Goal: Transaction & Acquisition: Book appointment/travel/reservation

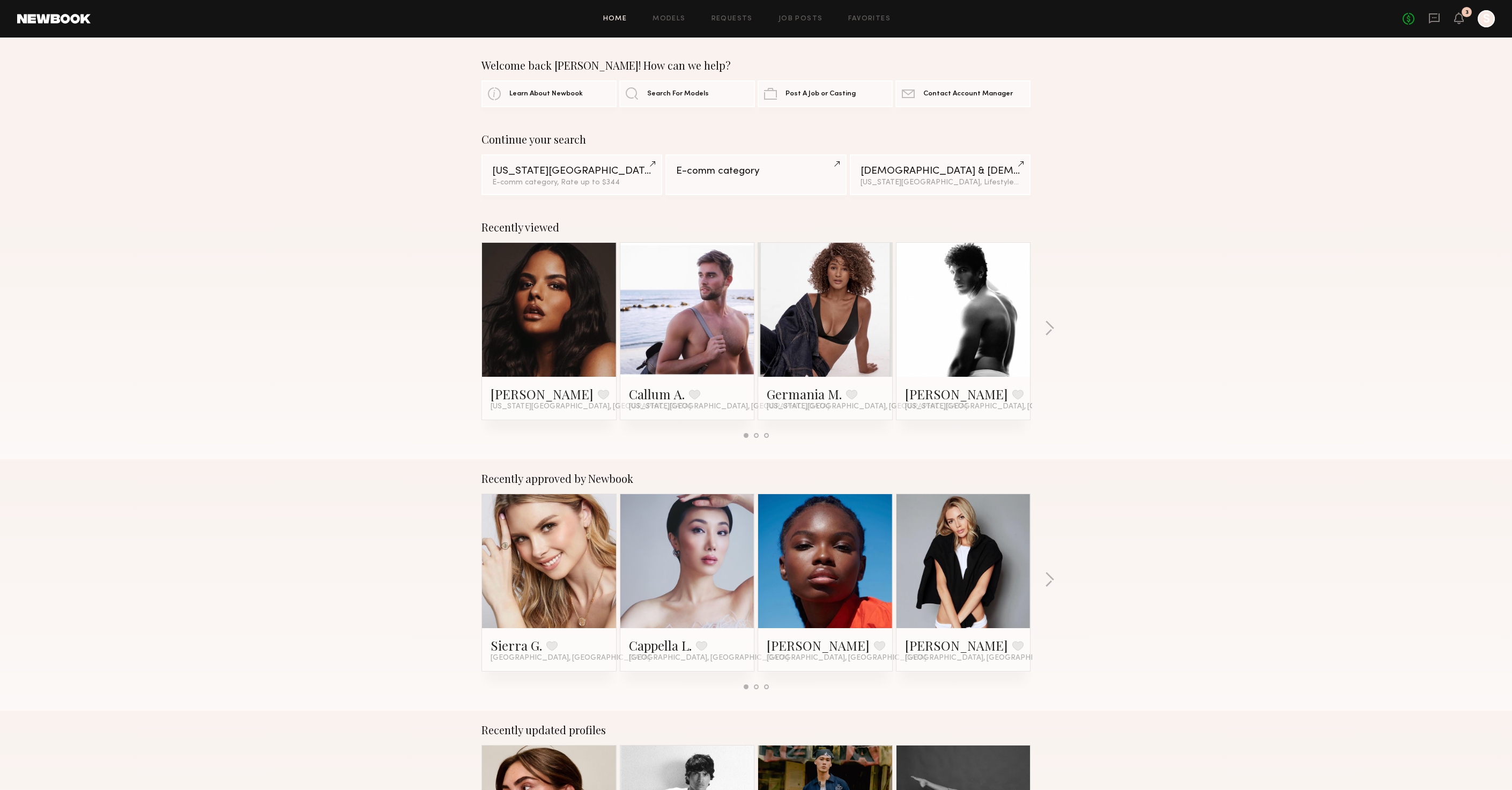
click at [1490, 22] on div at bounding box center [1486, 19] width 17 height 17
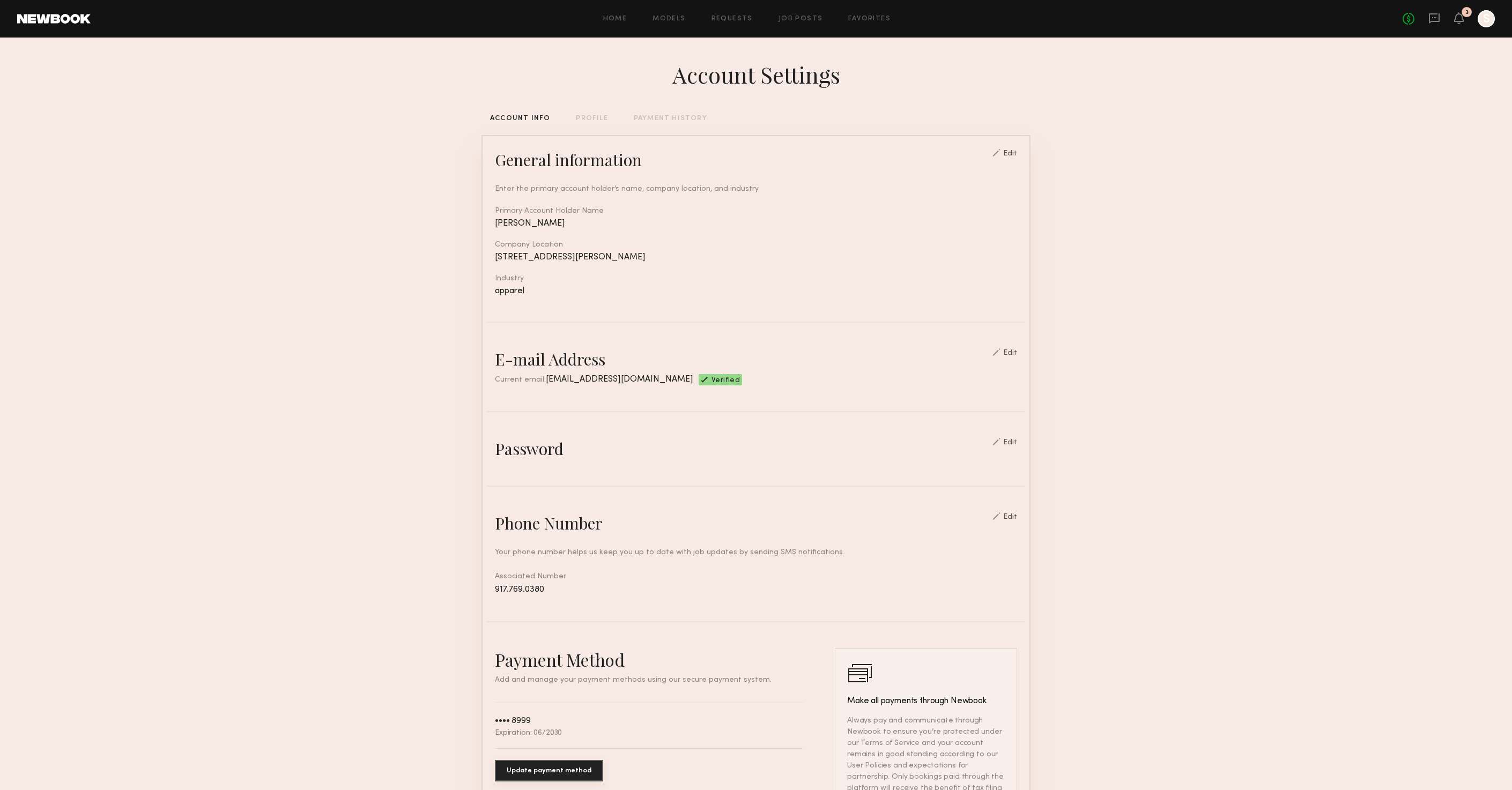
click at [1227, 118] on section "Account Settings ACCOUNT INFO PROFILE PAYMENT HISTORY General information Edit …" at bounding box center [756, 521] width 1512 height 966
click at [876, 19] on link "Favorites" at bounding box center [869, 19] width 42 height 7
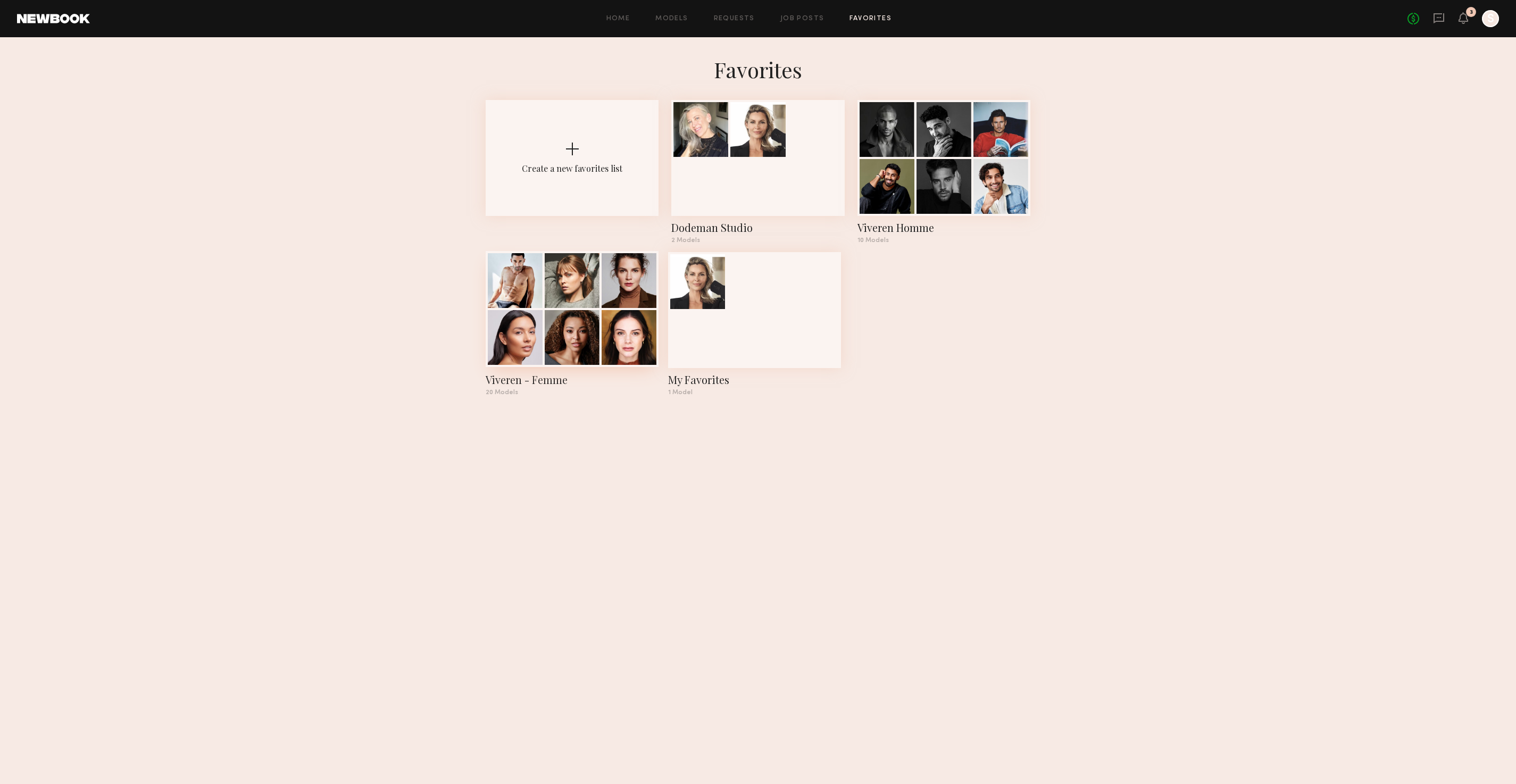
click at [596, 321] on div at bounding box center [572, 337] width 55 height 55
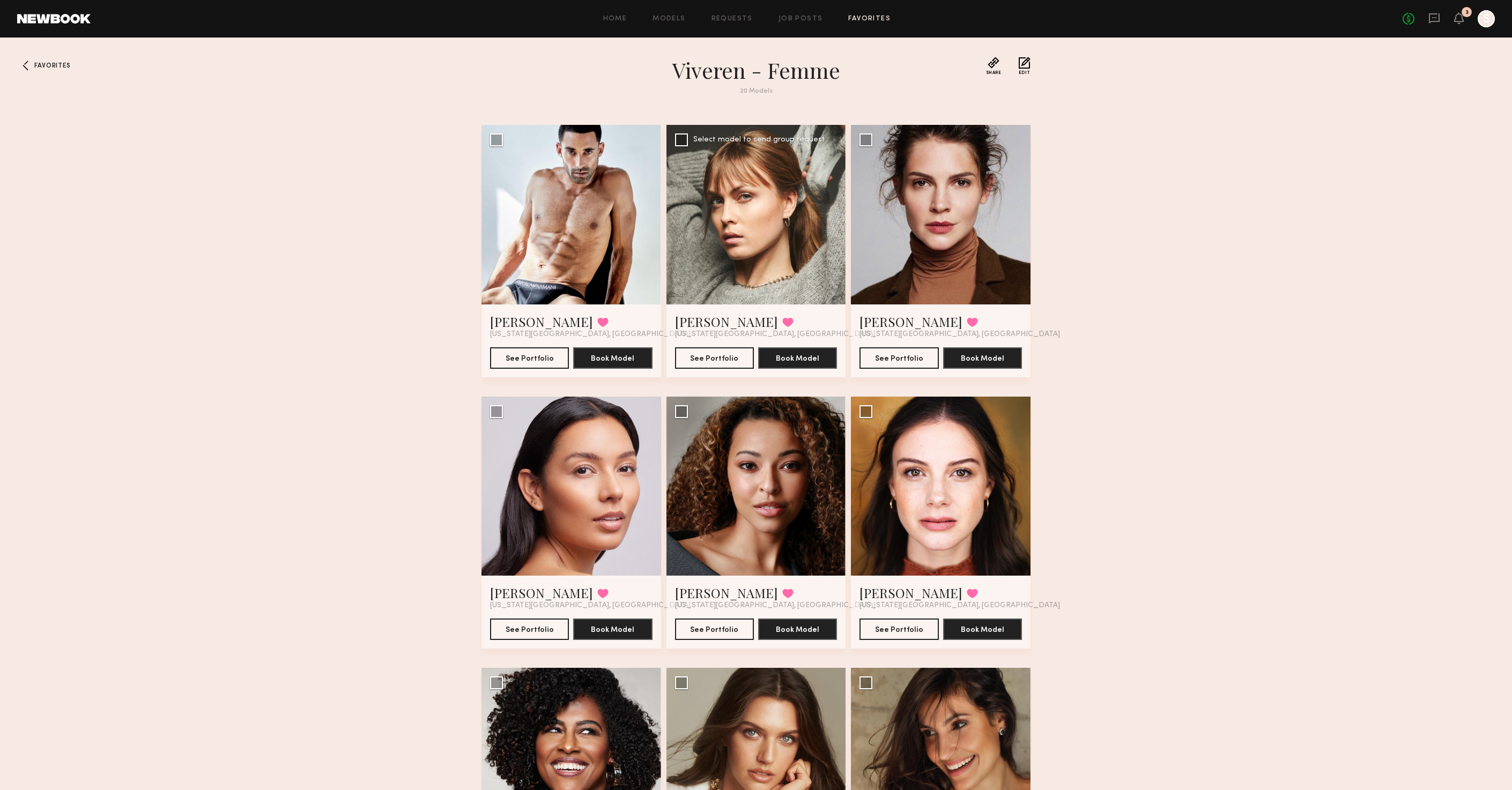
click at [758, 246] on div at bounding box center [756, 215] width 180 height 180
click at [730, 355] on button "See Portfolio" at bounding box center [714, 357] width 79 height 22
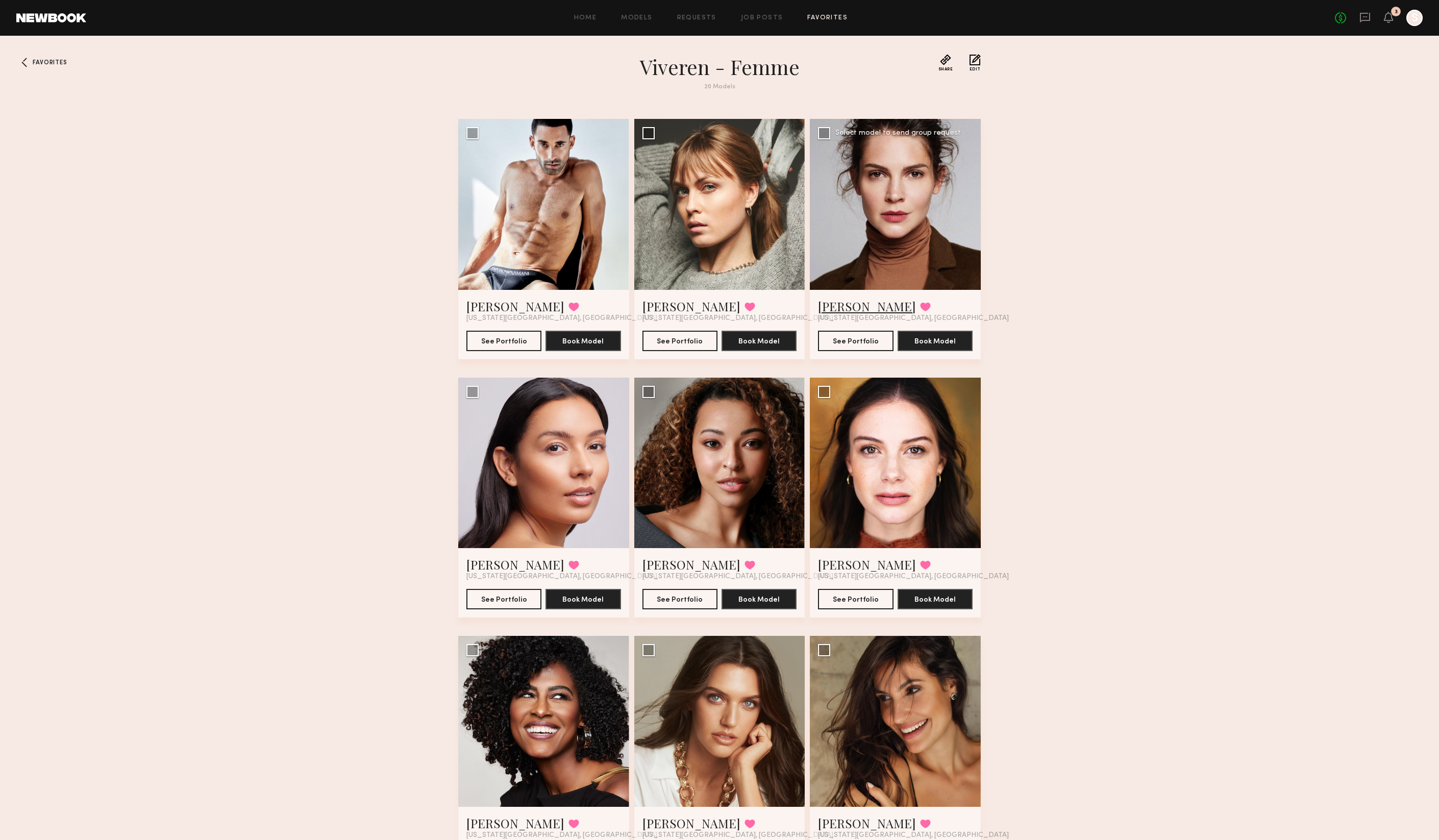
drag, startPoint x: 857, startPoint y: 338, endPoint x: 857, endPoint y: 309, distance: 29.0
click at [857, 337] on button "See Portfolio" at bounding box center [855, 341] width 75 height 21
click at [519, 598] on button "See Portfolio" at bounding box center [504, 598] width 75 height 21
click at [690, 600] on button "See Portfolio" at bounding box center [680, 598] width 75 height 21
click at [843, 598] on button "See Portfolio" at bounding box center [855, 598] width 75 height 21
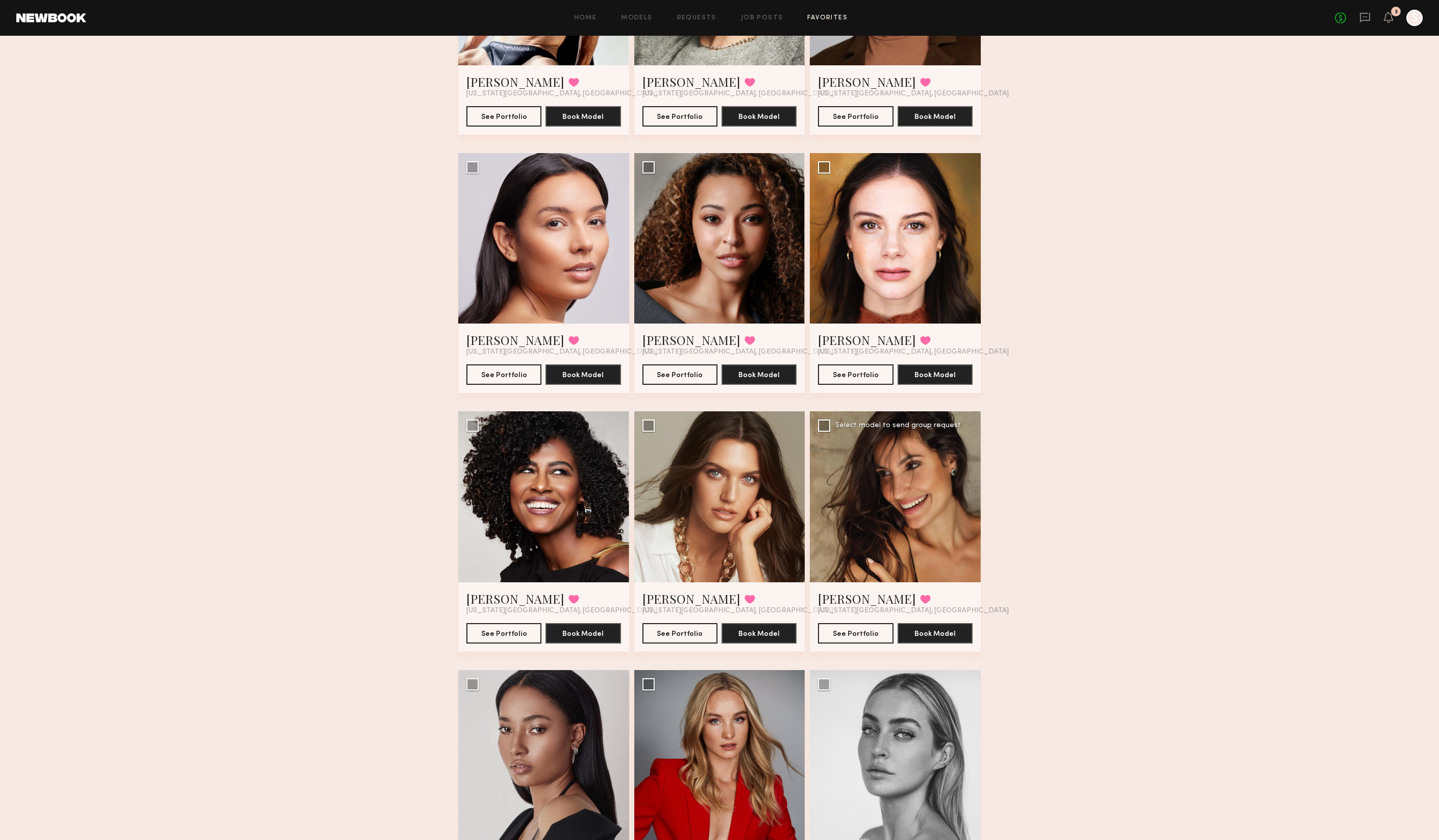
scroll to position [325, 0]
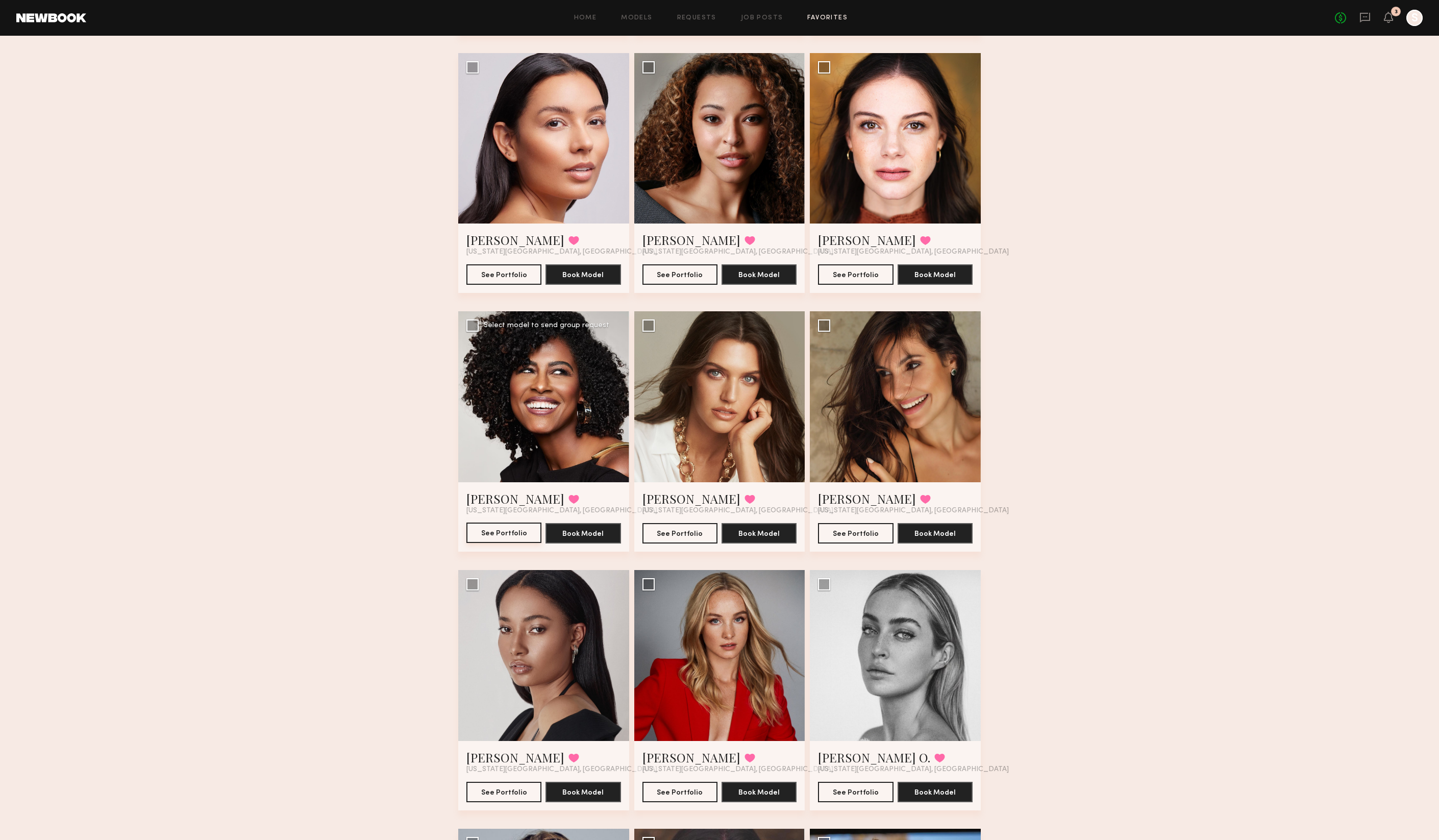
click at [500, 532] on button "See Portfolio" at bounding box center [504, 533] width 75 height 21
click at [699, 533] on button "See Portfolio" at bounding box center [680, 533] width 75 height 21
click at [863, 533] on button "See Portfolio" at bounding box center [855, 533] width 75 height 21
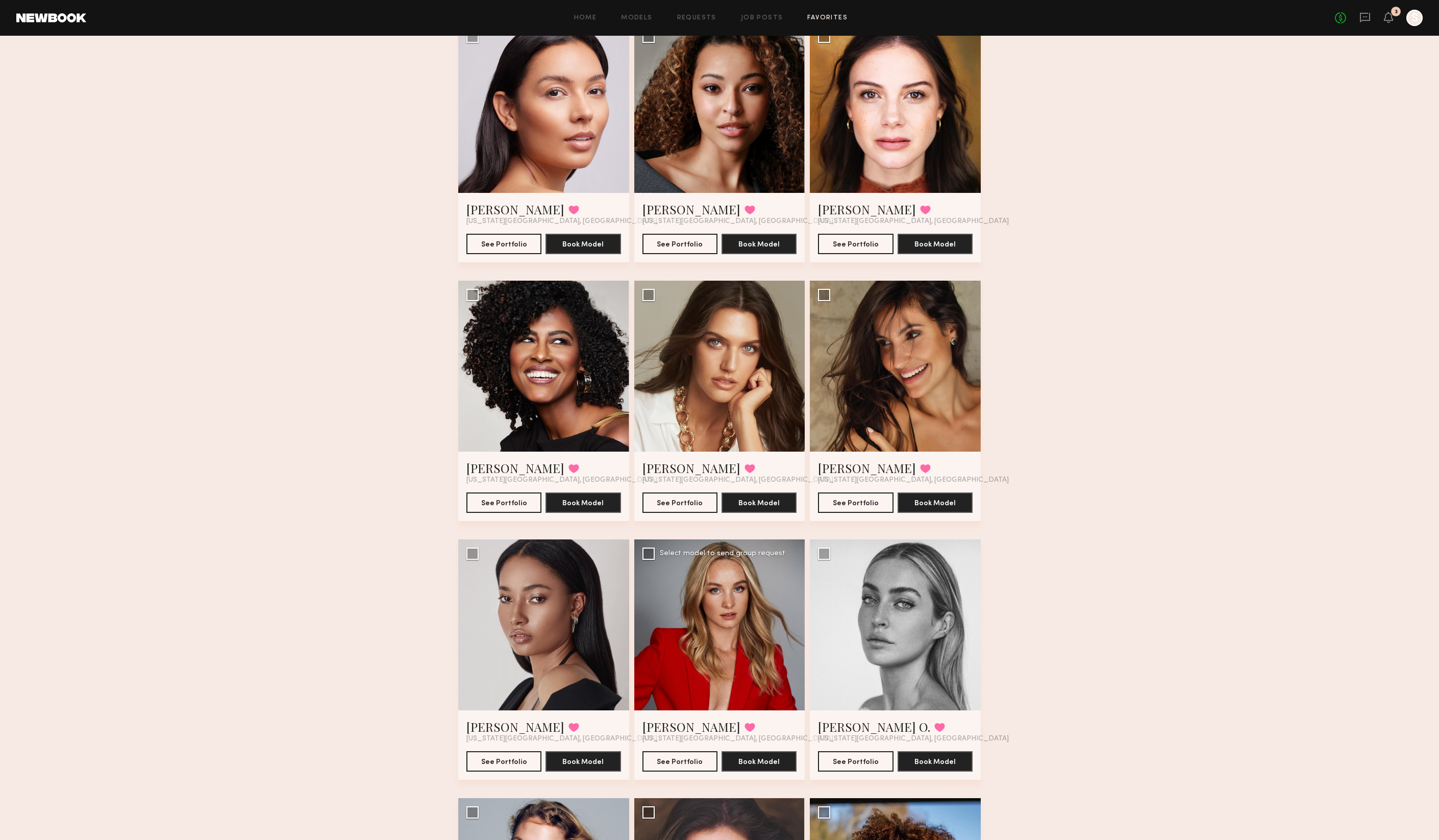
scroll to position [430, 0]
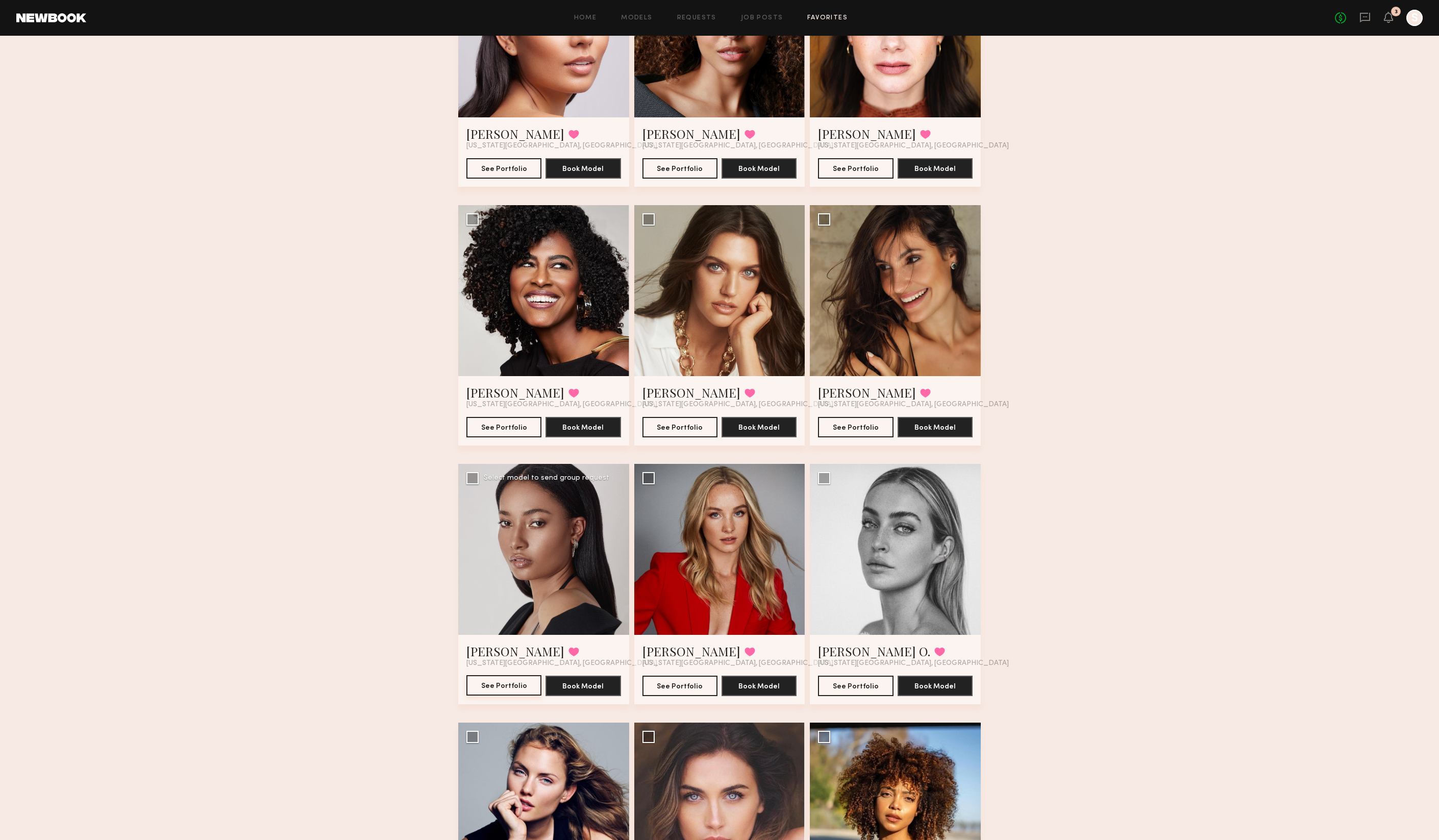
click at [524, 686] on button "See Portfolio" at bounding box center [504, 685] width 75 height 21
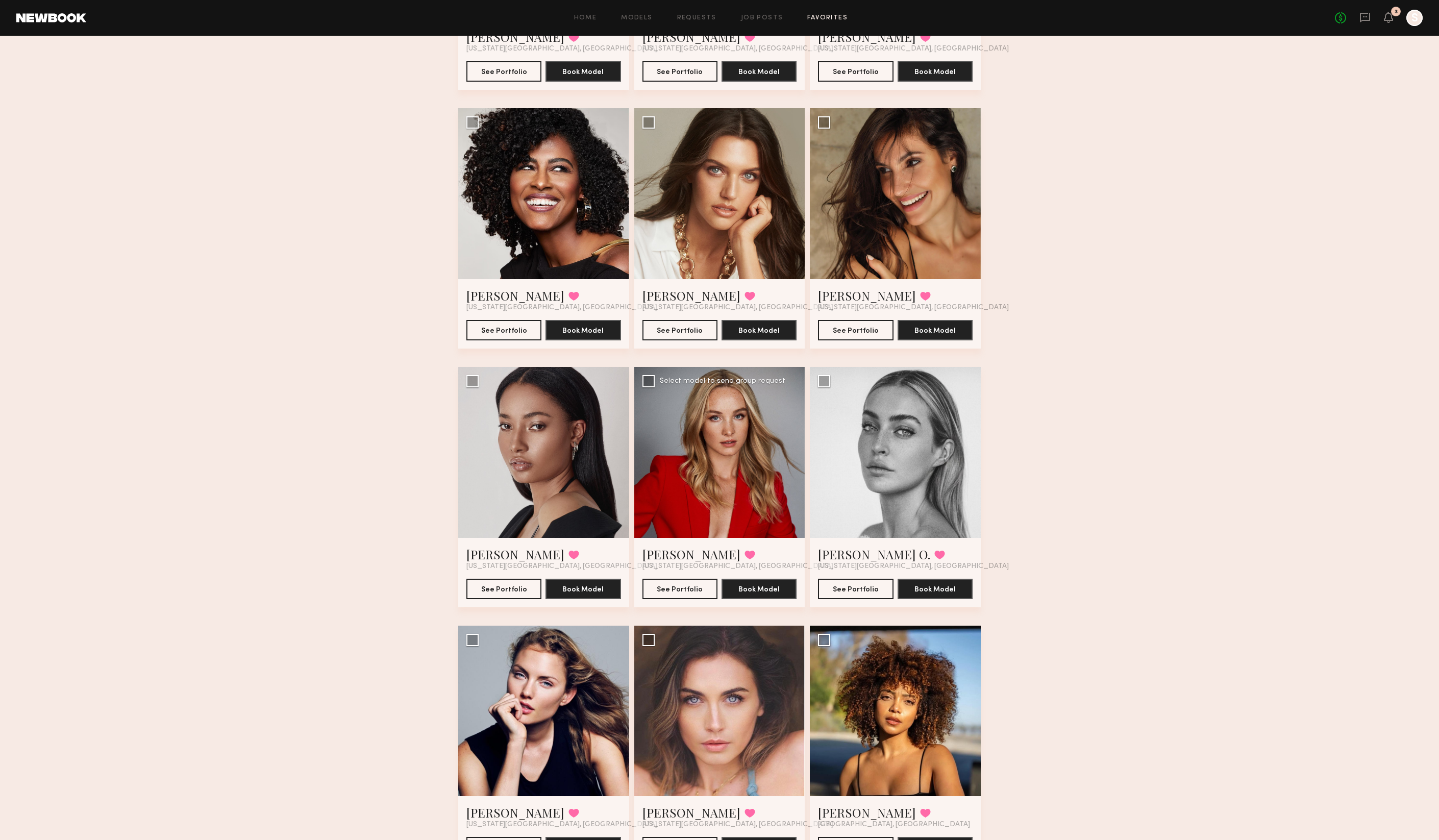
scroll to position [710, 0]
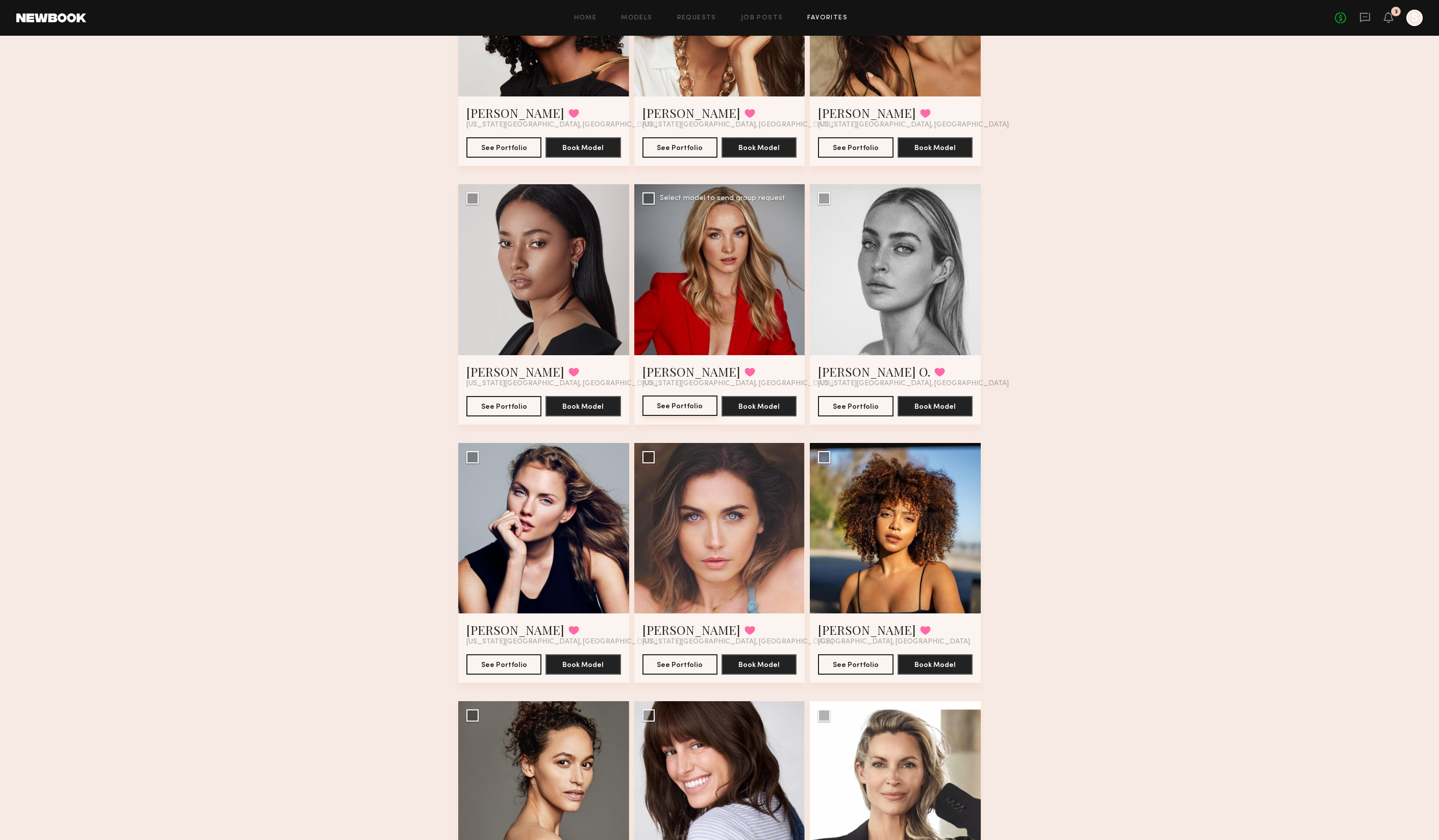
click at [678, 406] on button "See Portfolio" at bounding box center [680, 405] width 75 height 21
click at [860, 407] on button "See Portfolio" at bounding box center [855, 405] width 75 height 21
click at [512, 666] on button "See Portfolio" at bounding box center [504, 663] width 75 height 21
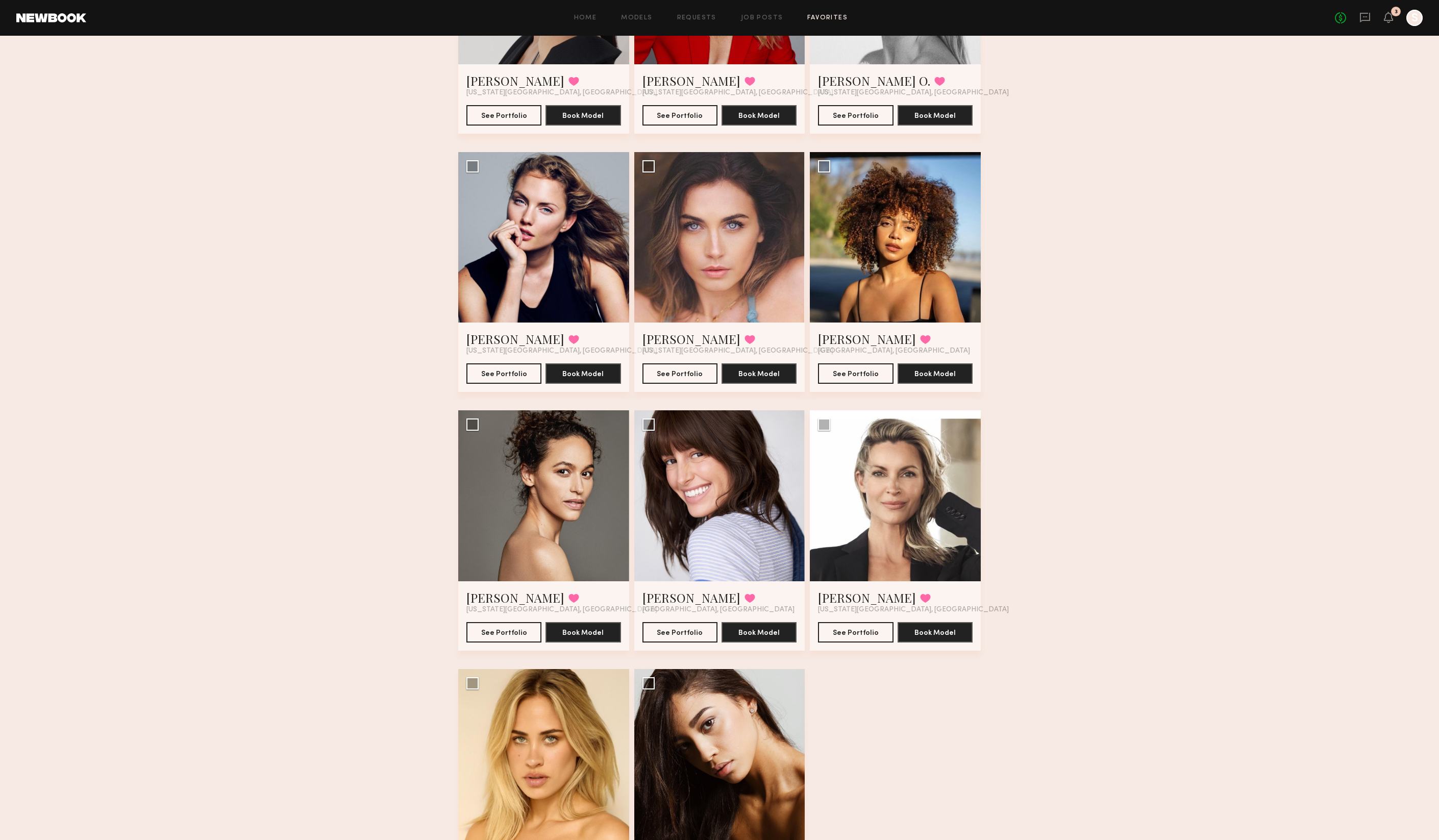
scroll to position [1106, 0]
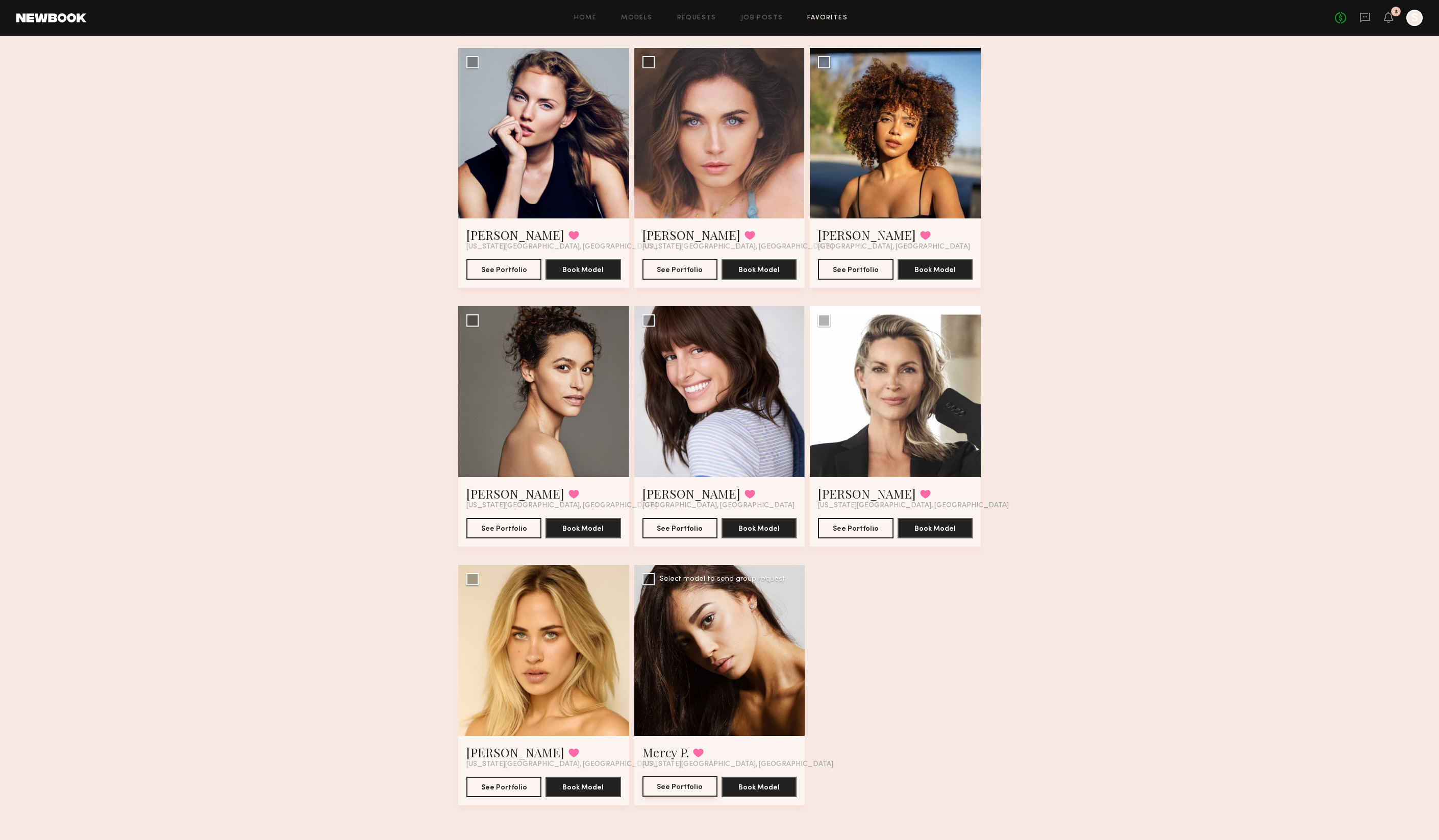
click at [679, 751] on button "See Portfolio" at bounding box center [680, 785] width 75 height 21
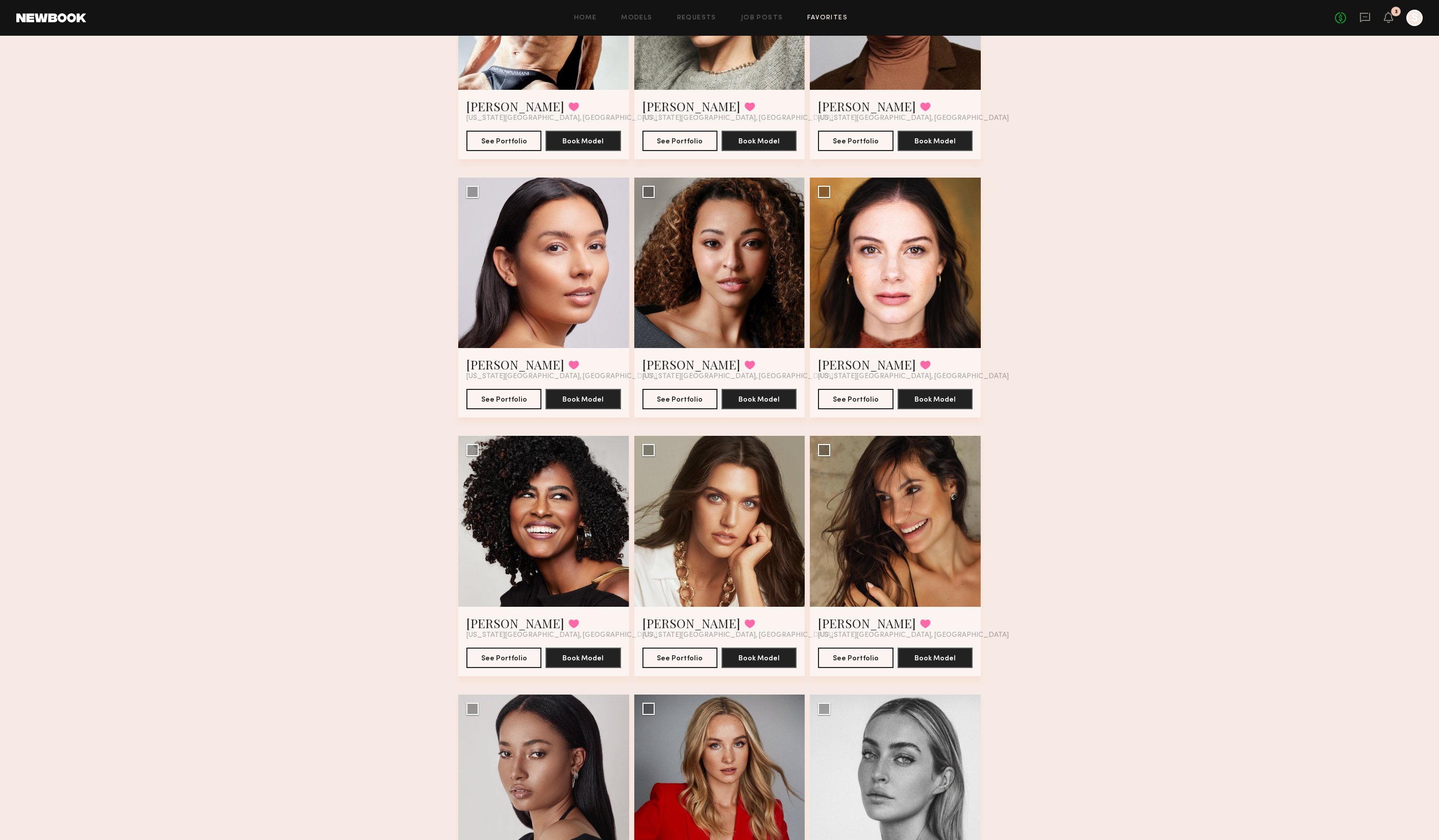
scroll to position [0, 0]
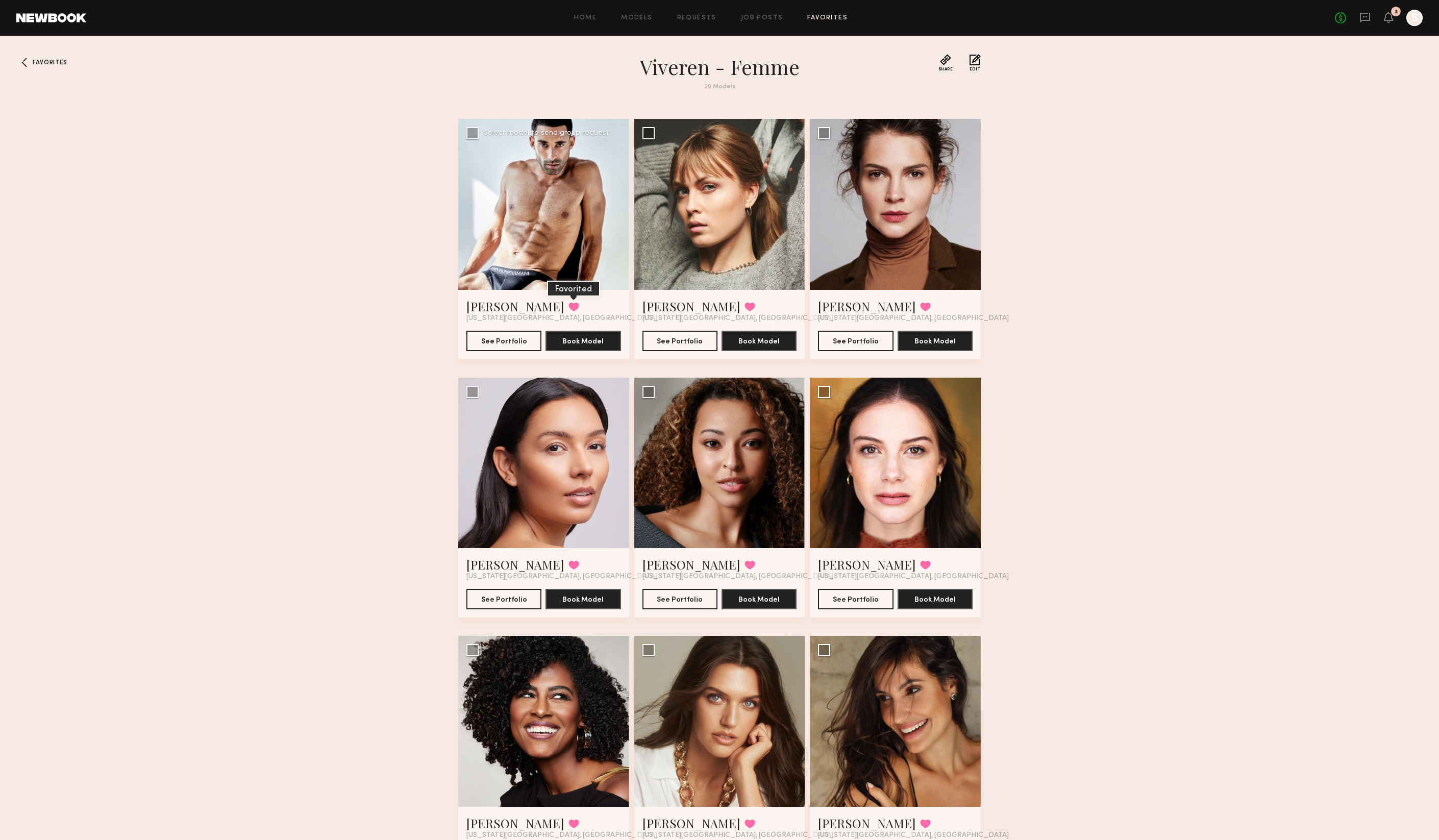
click at [568, 307] on button at bounding box center [574, 307] width 11 height 9
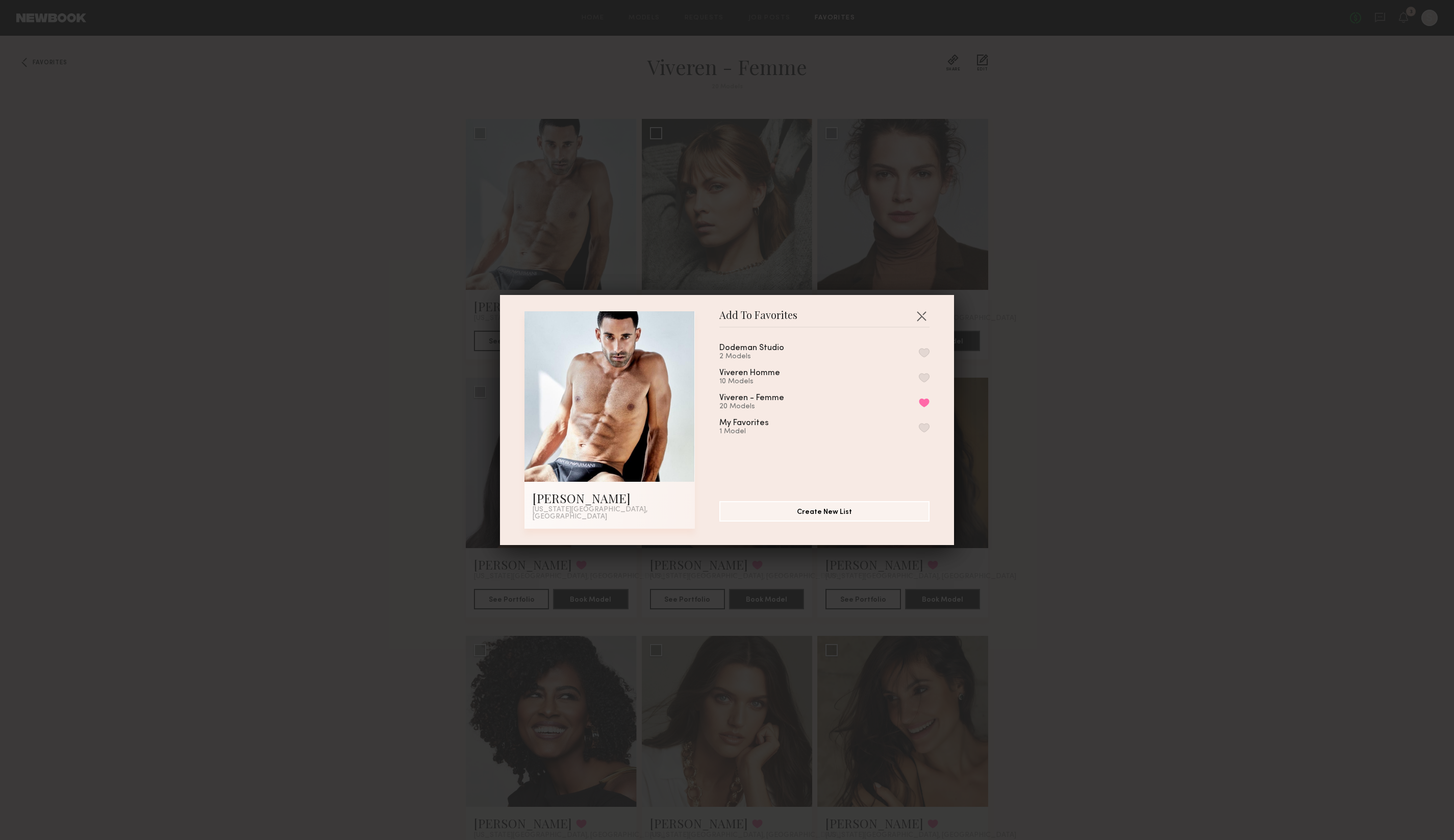
click at [919, 378] on button "button" at bounding box center [924, 377] width 11 height 9
click at [919, 402] on button "Remove from favorite list" at bounding box center [924, 403] width 11 height 9
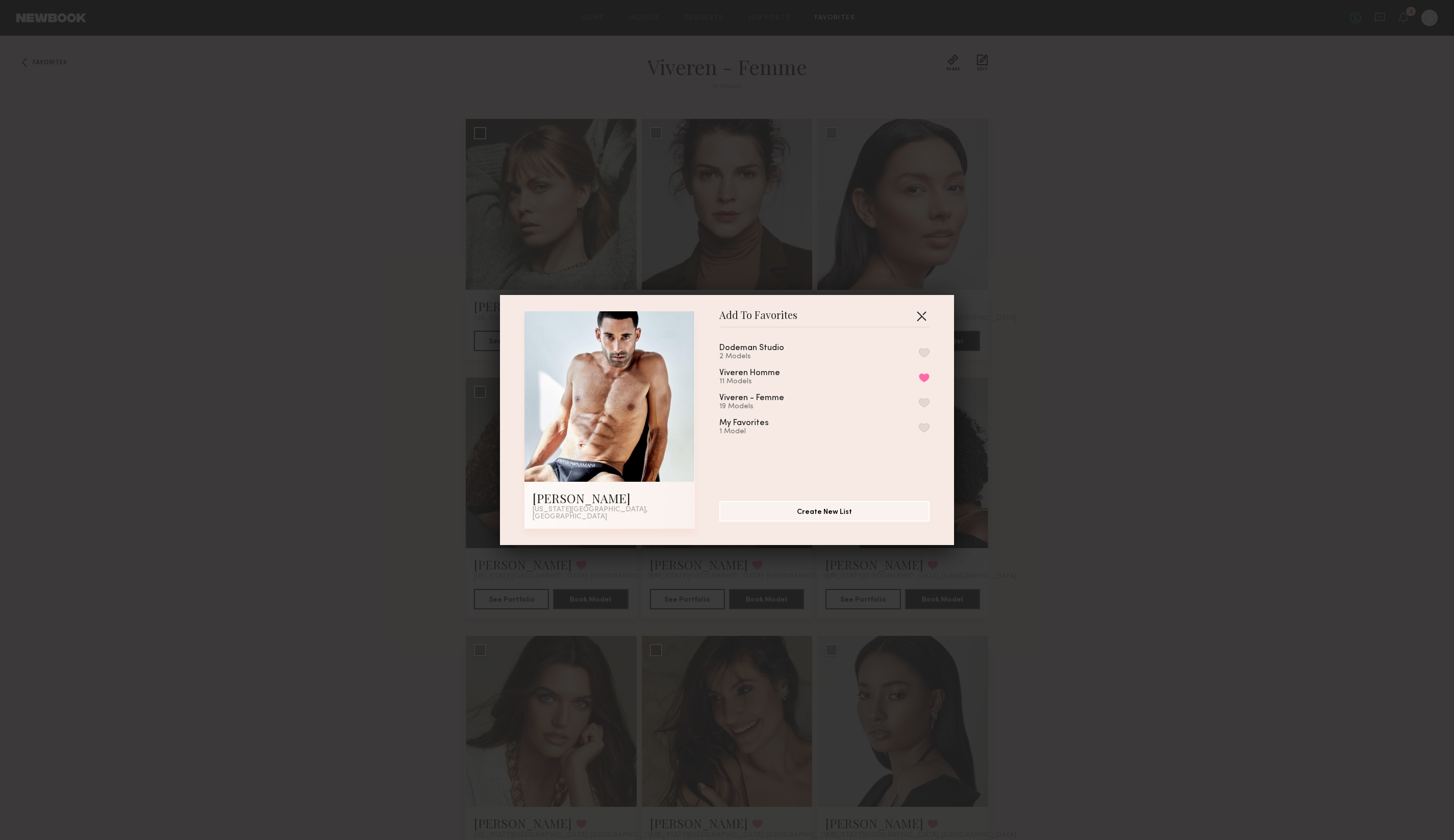
click at [916, 316] on button "button" at bounding box center [922, 316] width 16 height 16
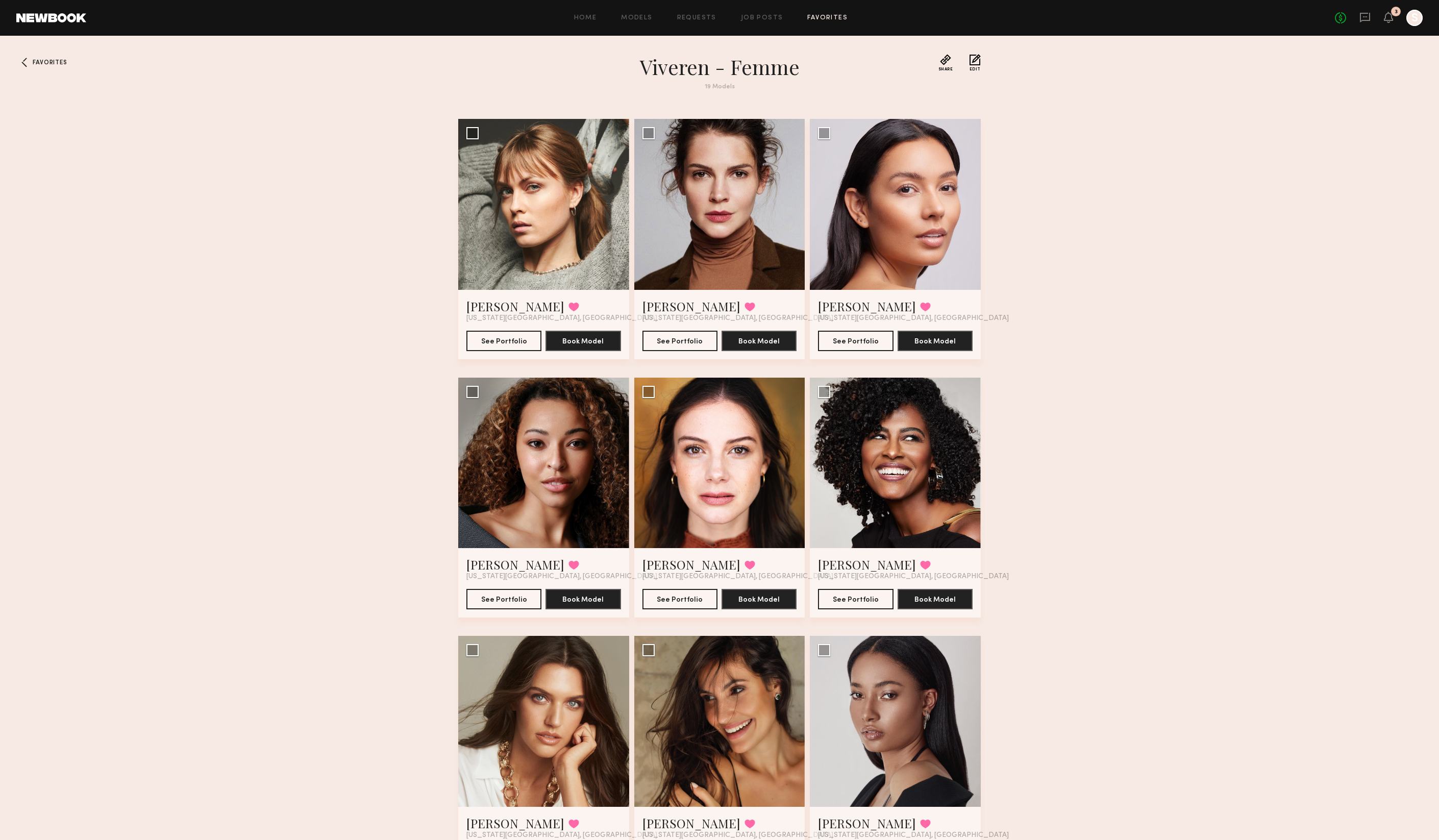
click at [821, 20] on link "Favorites" at bounding box center [827, 18] width 40 height 6
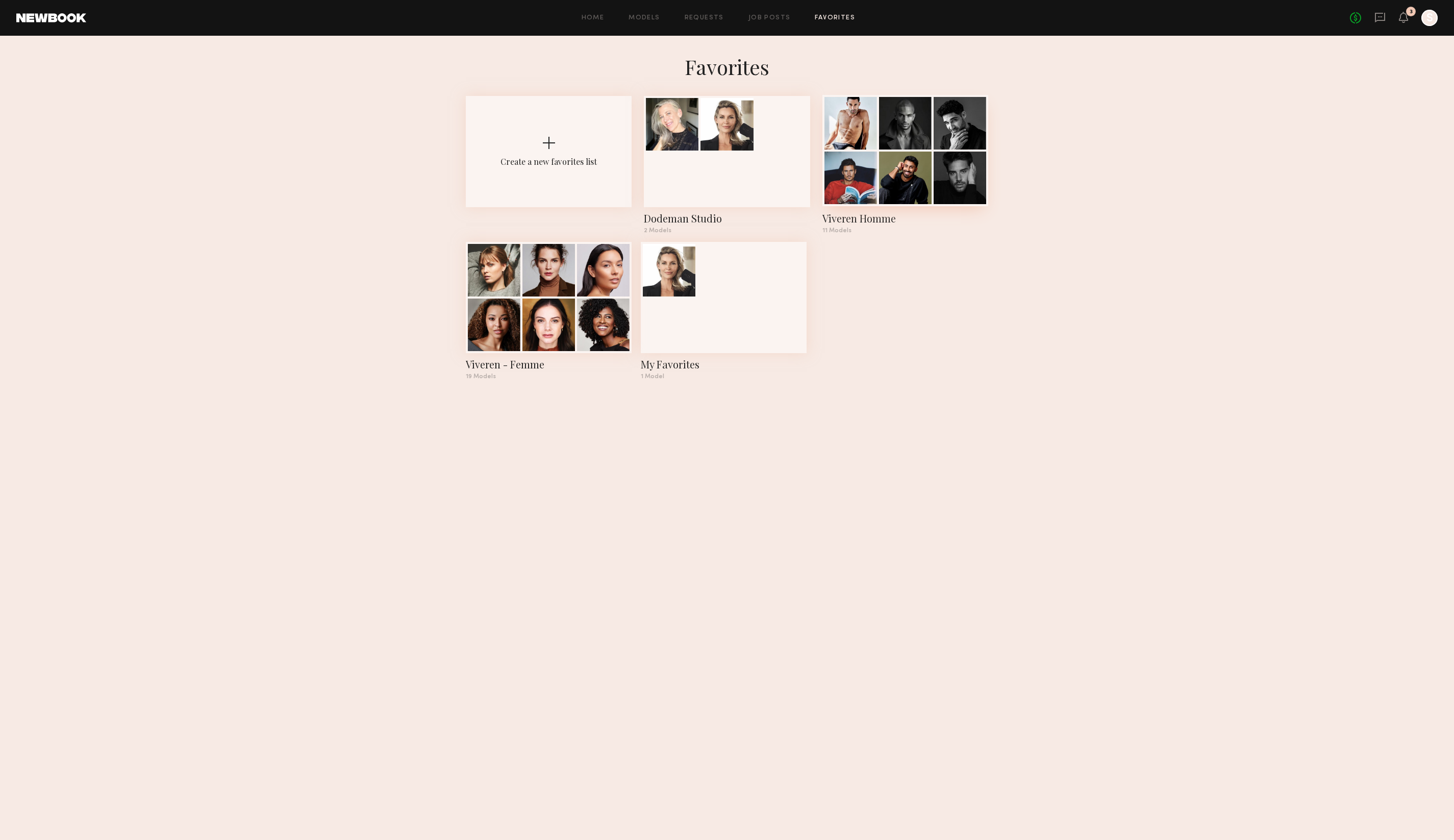
click at [870, 214] on div "Viveren Homme" at bounding box center [904, 219] width 166 height 14
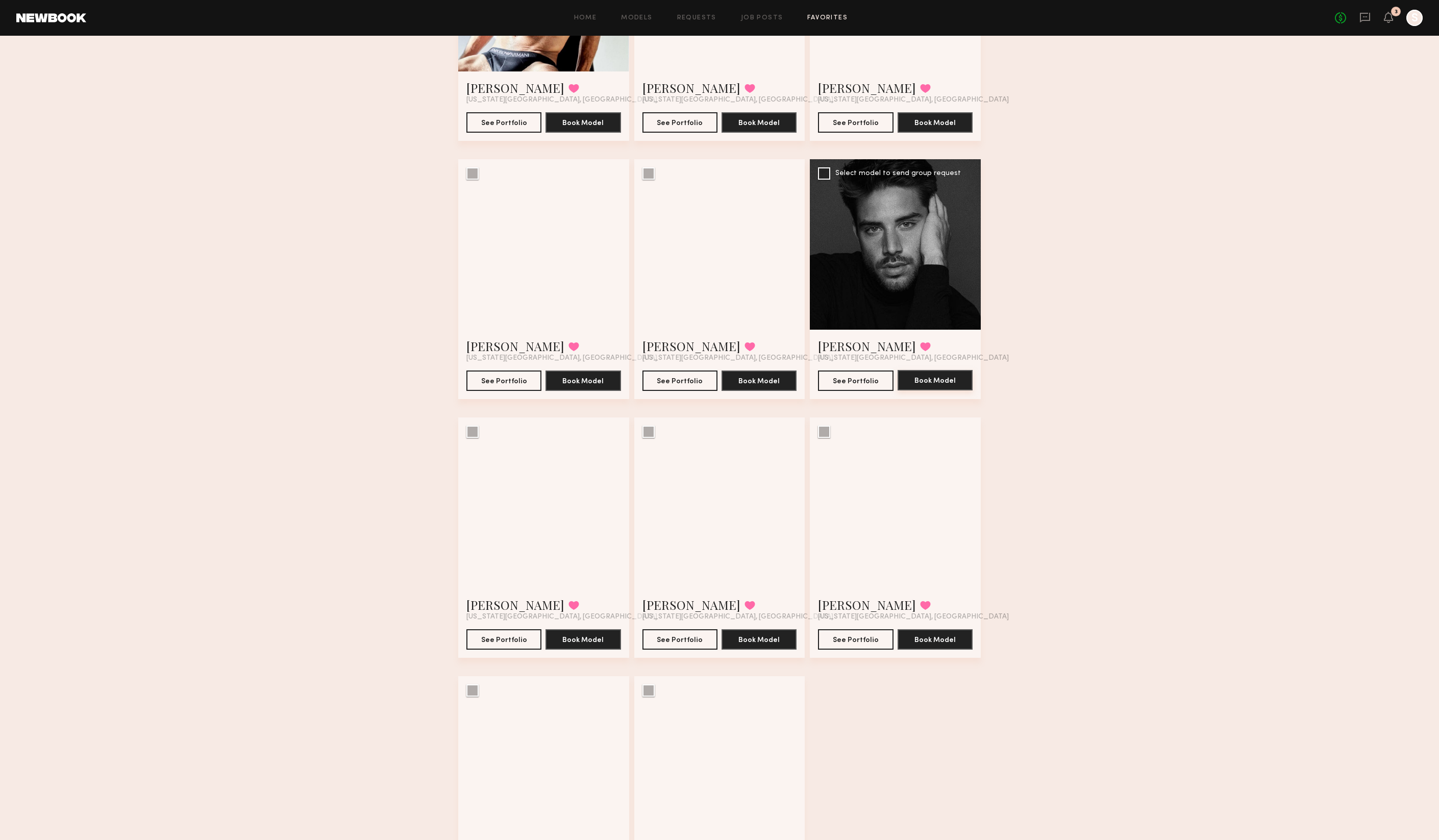
scroll to position [187, 0]
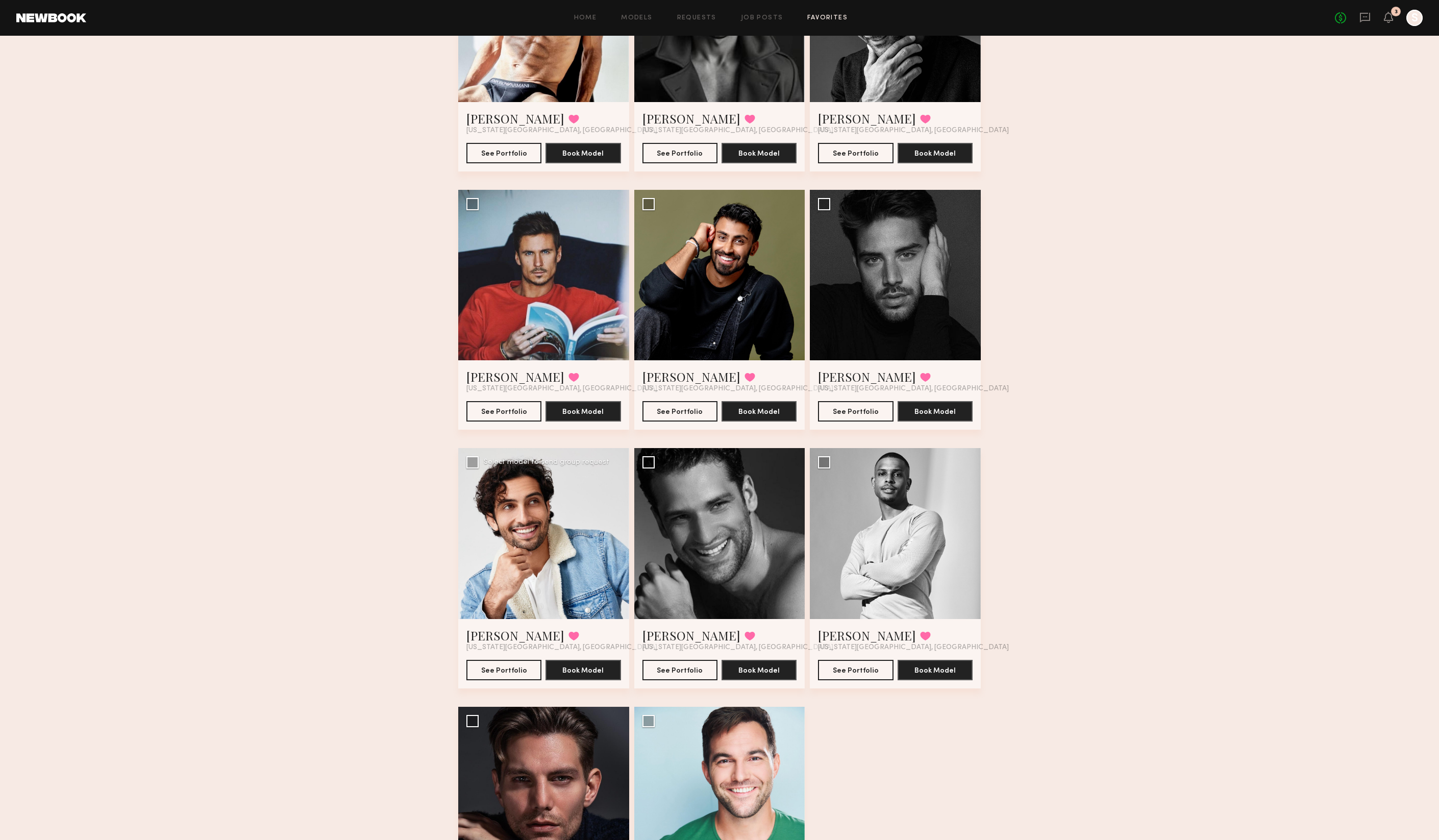
click at [541, 581] on div at bounding box center [543, 533] width 171 height 171
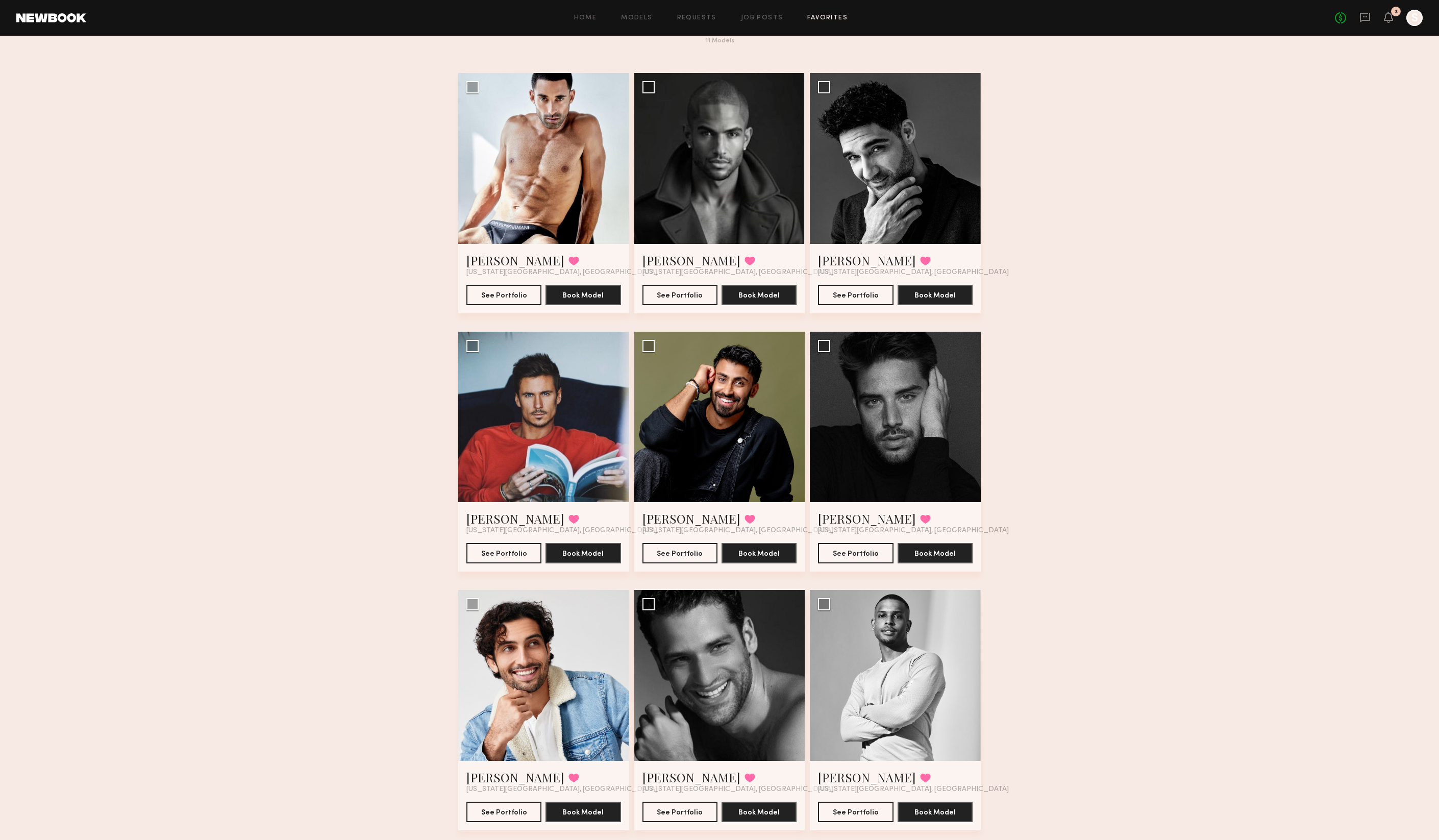
scroll to position [0, 0]
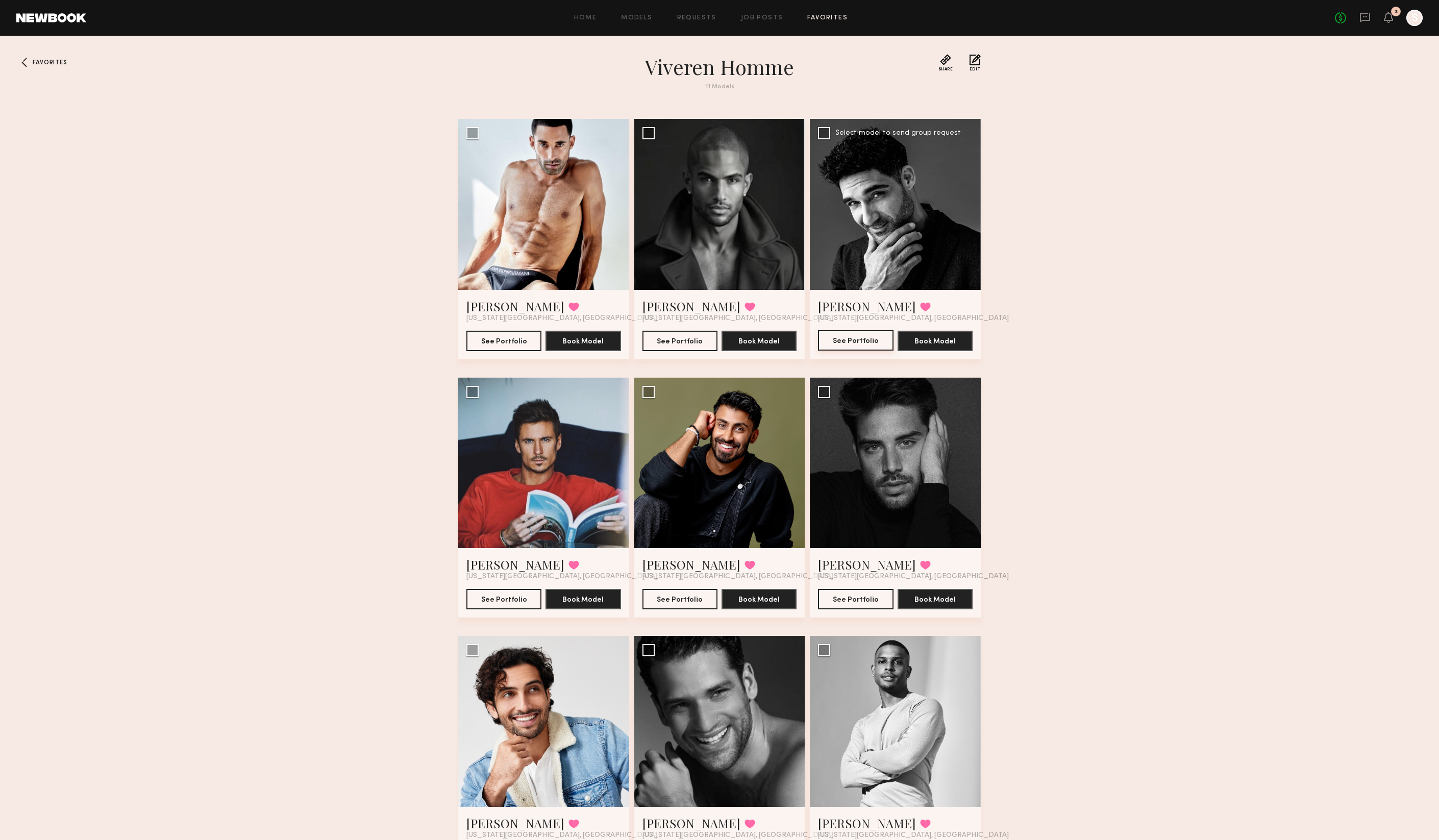
click at [858, 339] on button "See Portfolio" at bounding box center [855, 340] width 75 height 21
click at [502, 600] on button "See Portfolio" at bounding box center [504, 598] width 75 height 21
click at [696, 597] on button "See Portfolio" at bounding box center [680, 598] width 75 height 21
click at [1394, 9] on div "3" at bounding box center [1395, 12] width 3 height 5
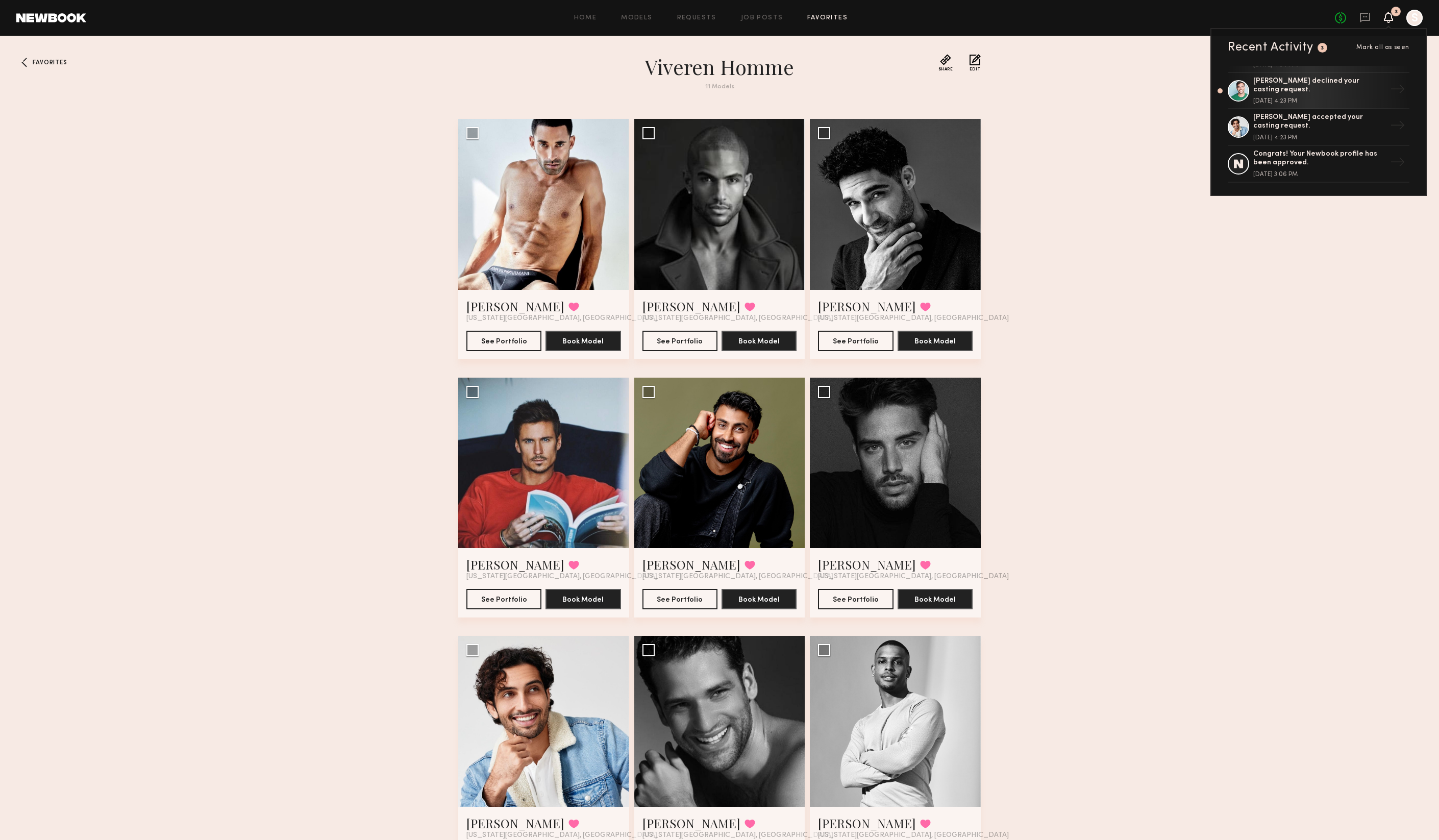
scroll to position [127, 0]
click at [1286, 121] on div "Garrett T. accepted your casting request." at bounding box center [1319, 121] width 133 height 17
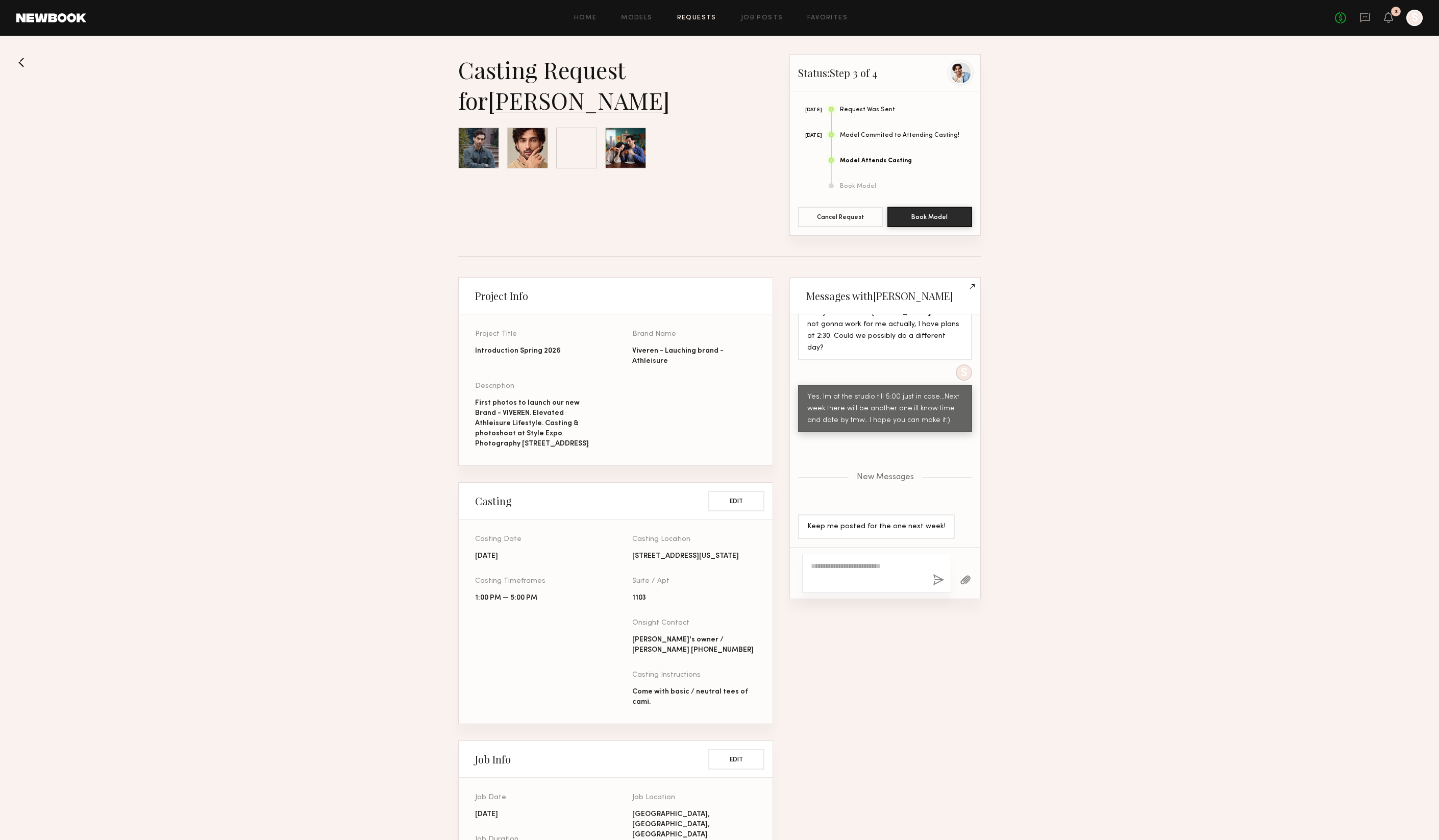
scroll to position [872, 0]
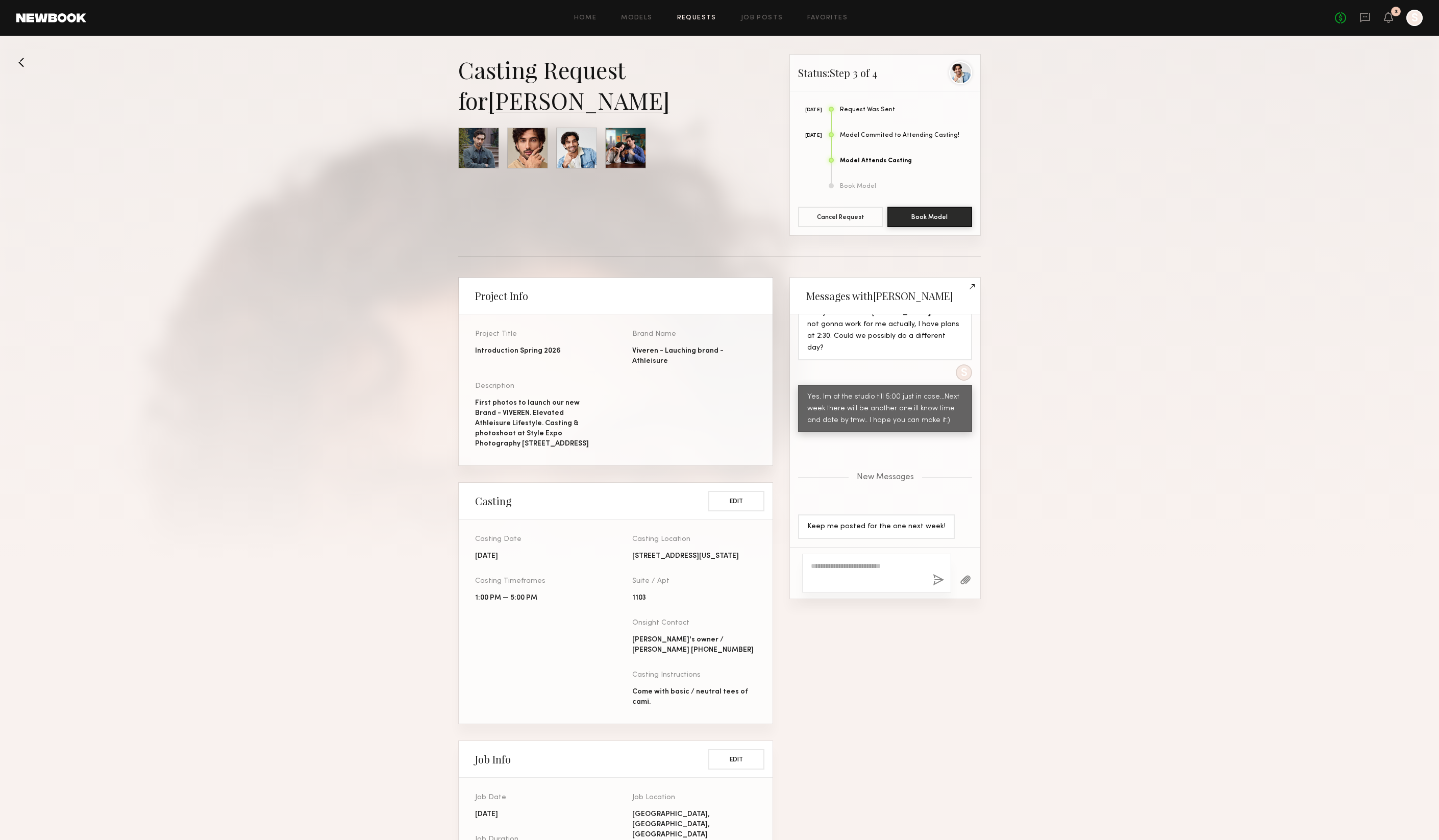
click at [835, 572] on textarea at bounding box center [867, 572] width 114 height 24
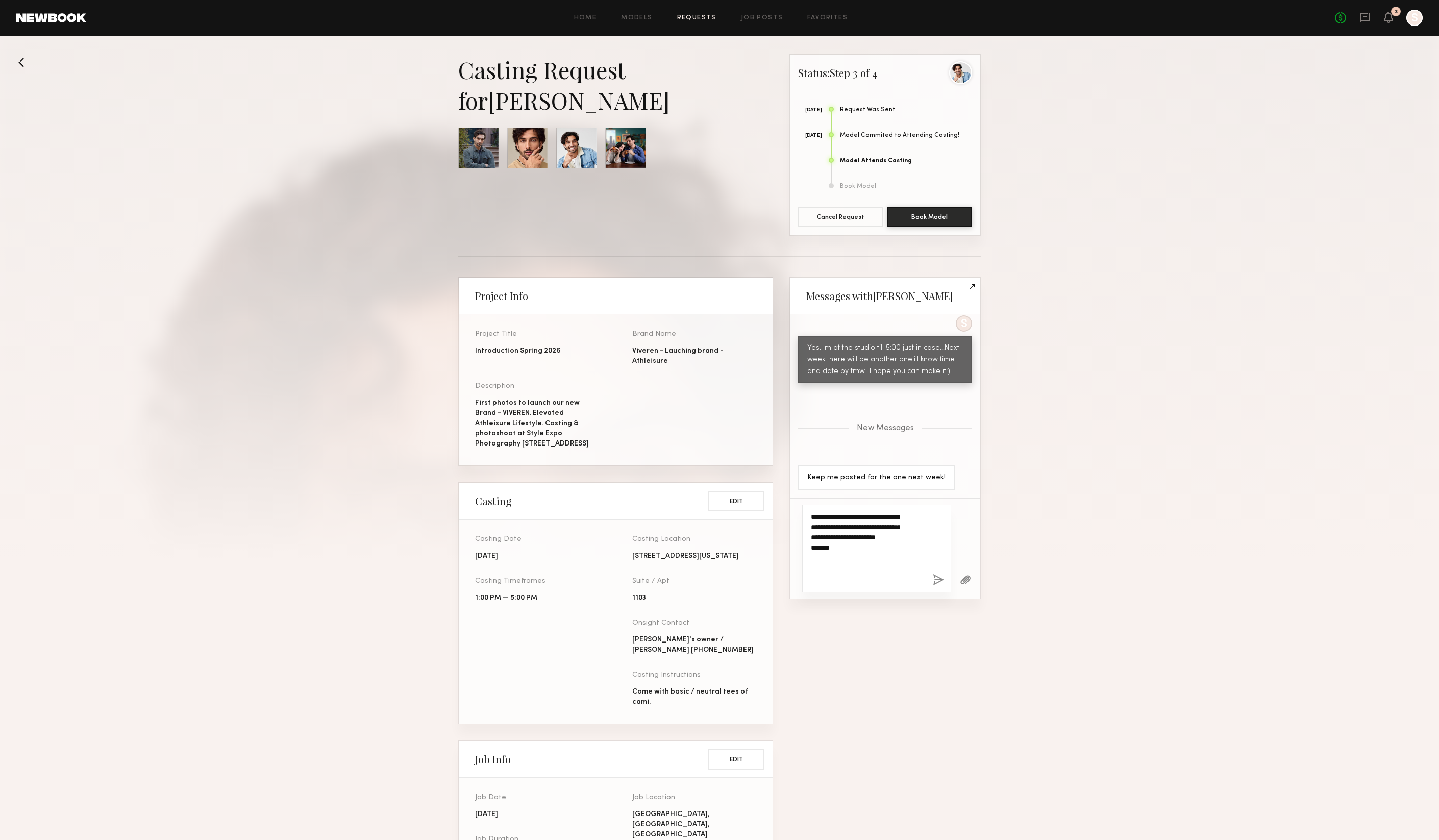
click at [848, 533] on textarea "**********" at bounding box center [855, 549] width 90 height 74
click at [880, 518] on textarea "**********" at bounding box center [855, 549] width 90 height 74
click at [900, 524] on textarea "**********" at bounding box center [855, 549] width 90 height 74
click at [896, 515] on textarea "**********" at bounding box center [855, 549] width 90 height 74
type textarea "**********"
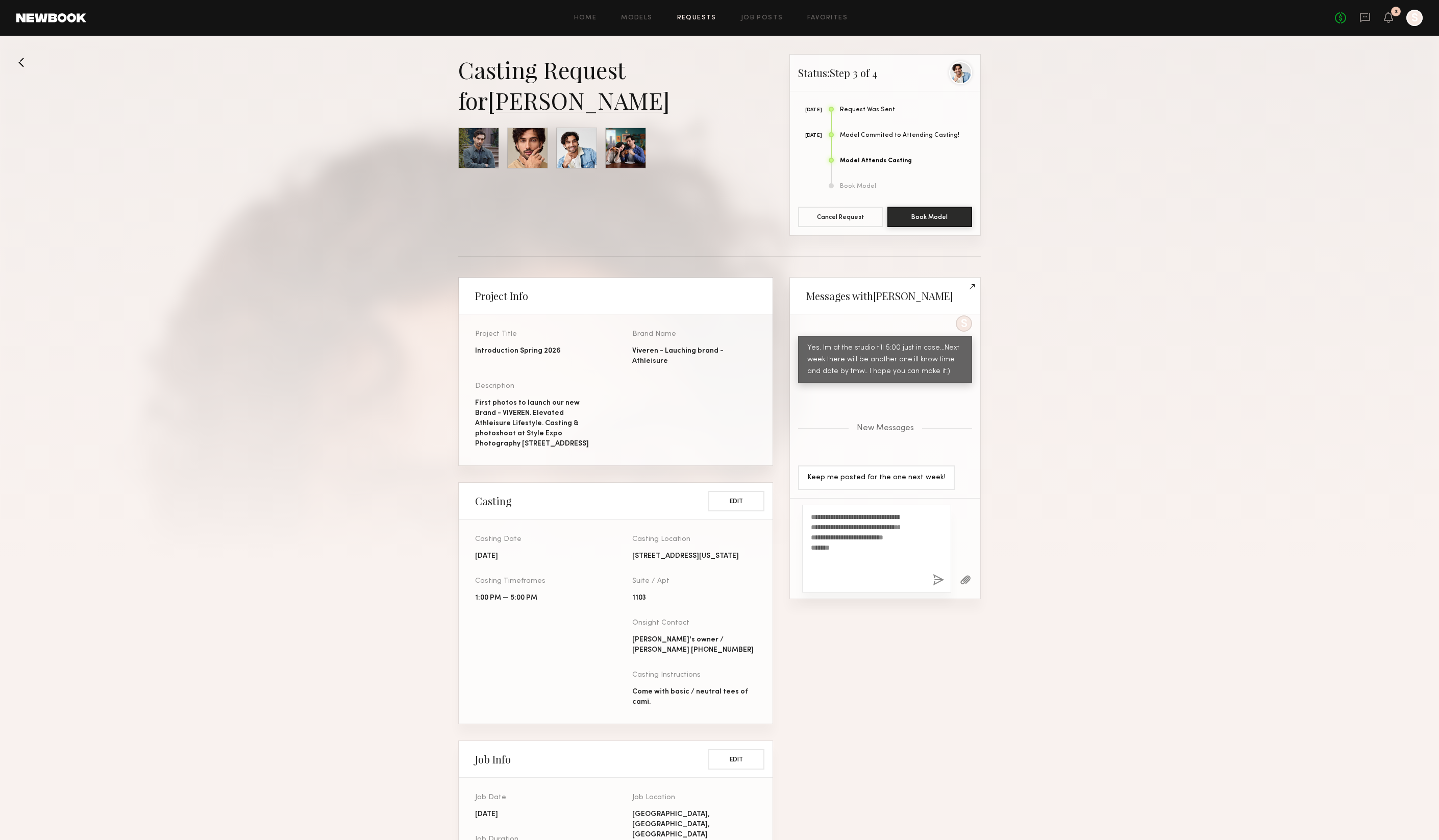
click at [932, 574] on button "button" at bounding box center [938, 580] width 12 height 13
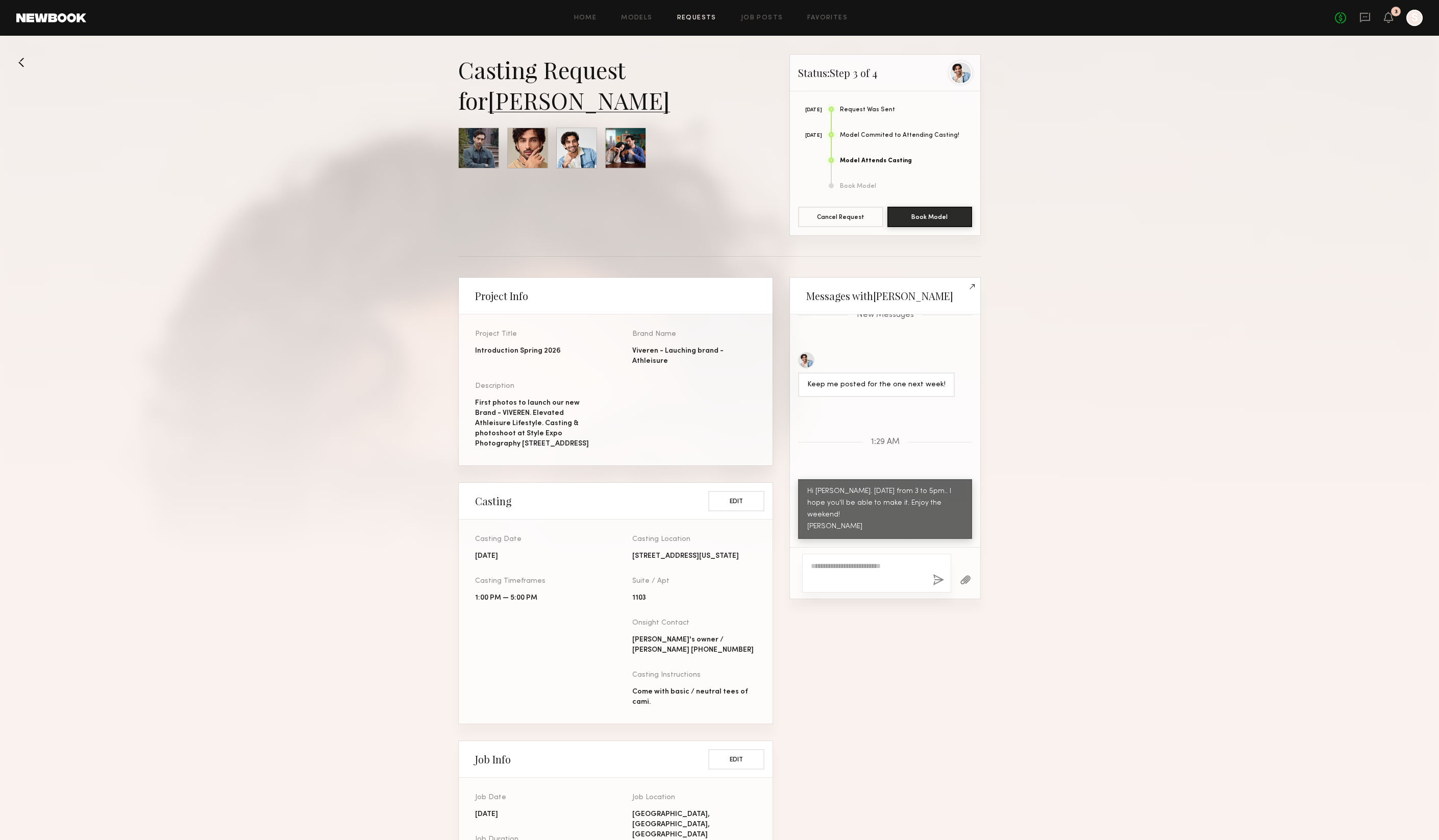
scroll to position [1047, 0]
click at [1384, 13] on icon at bounding box center [1388, 17] width 8 height 7
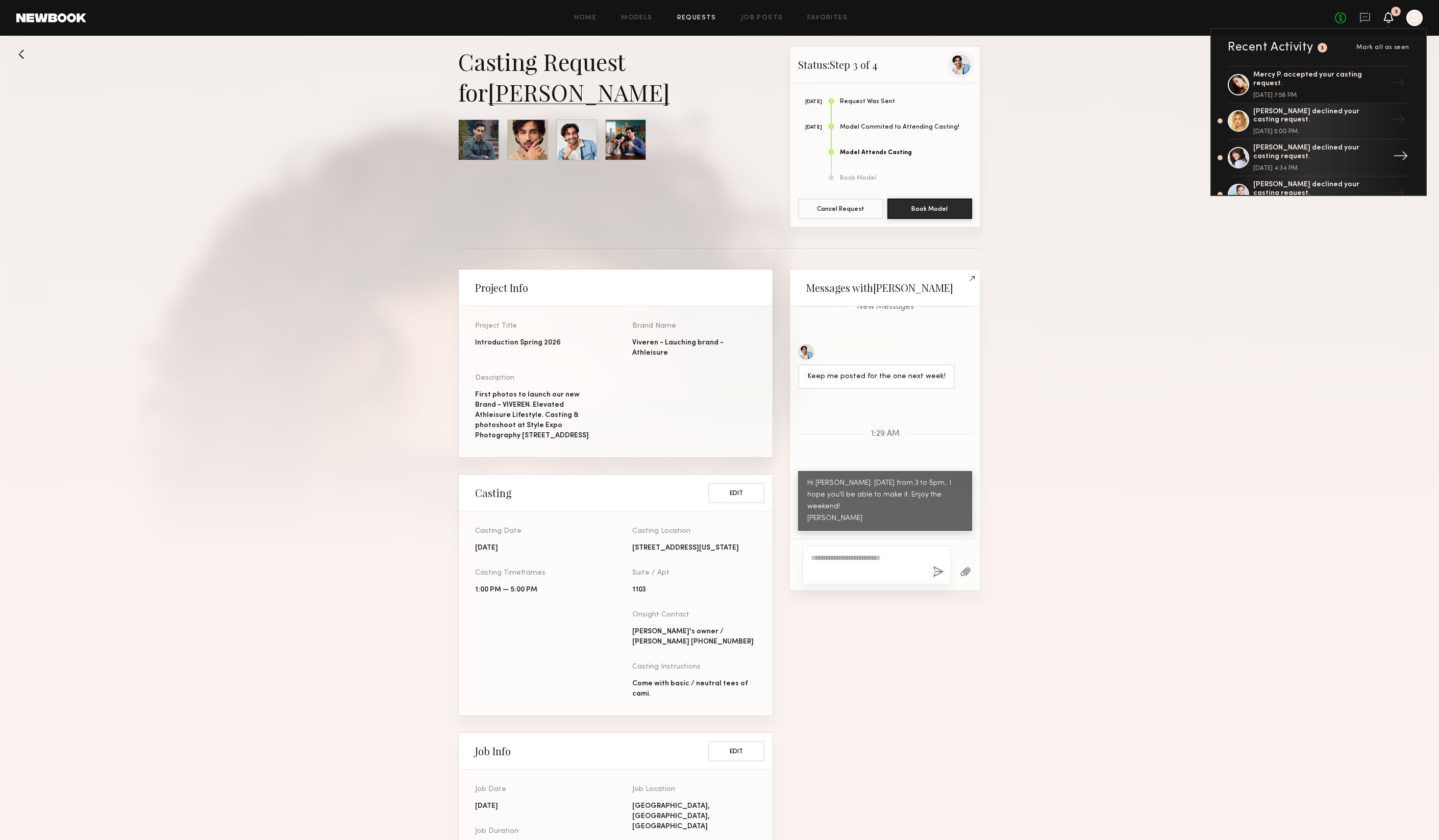
scroll to position [0, 0]
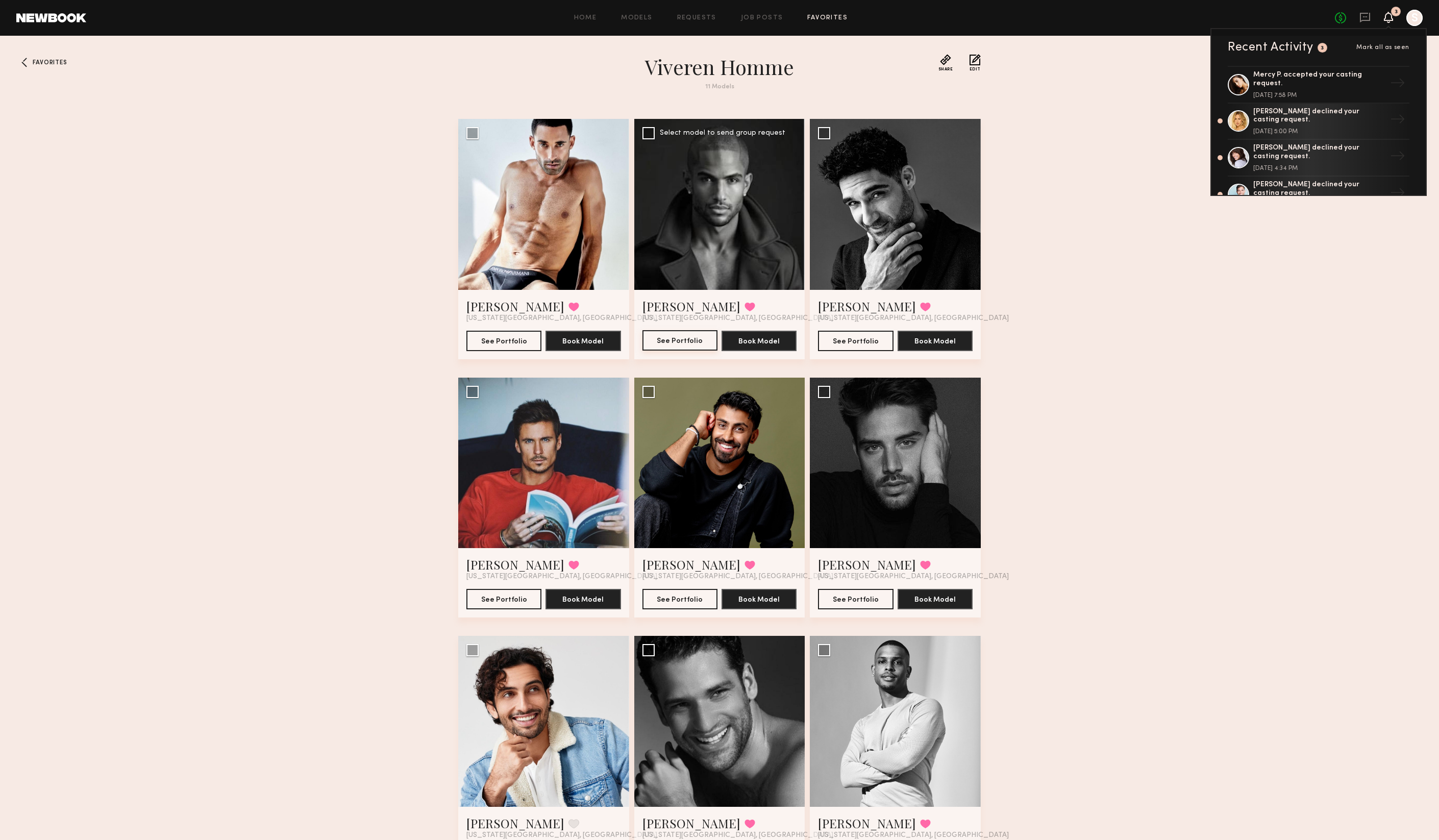
click at [685, 339] on button "See Portfolio" at bounding box center [680, 340] width 75 height 21
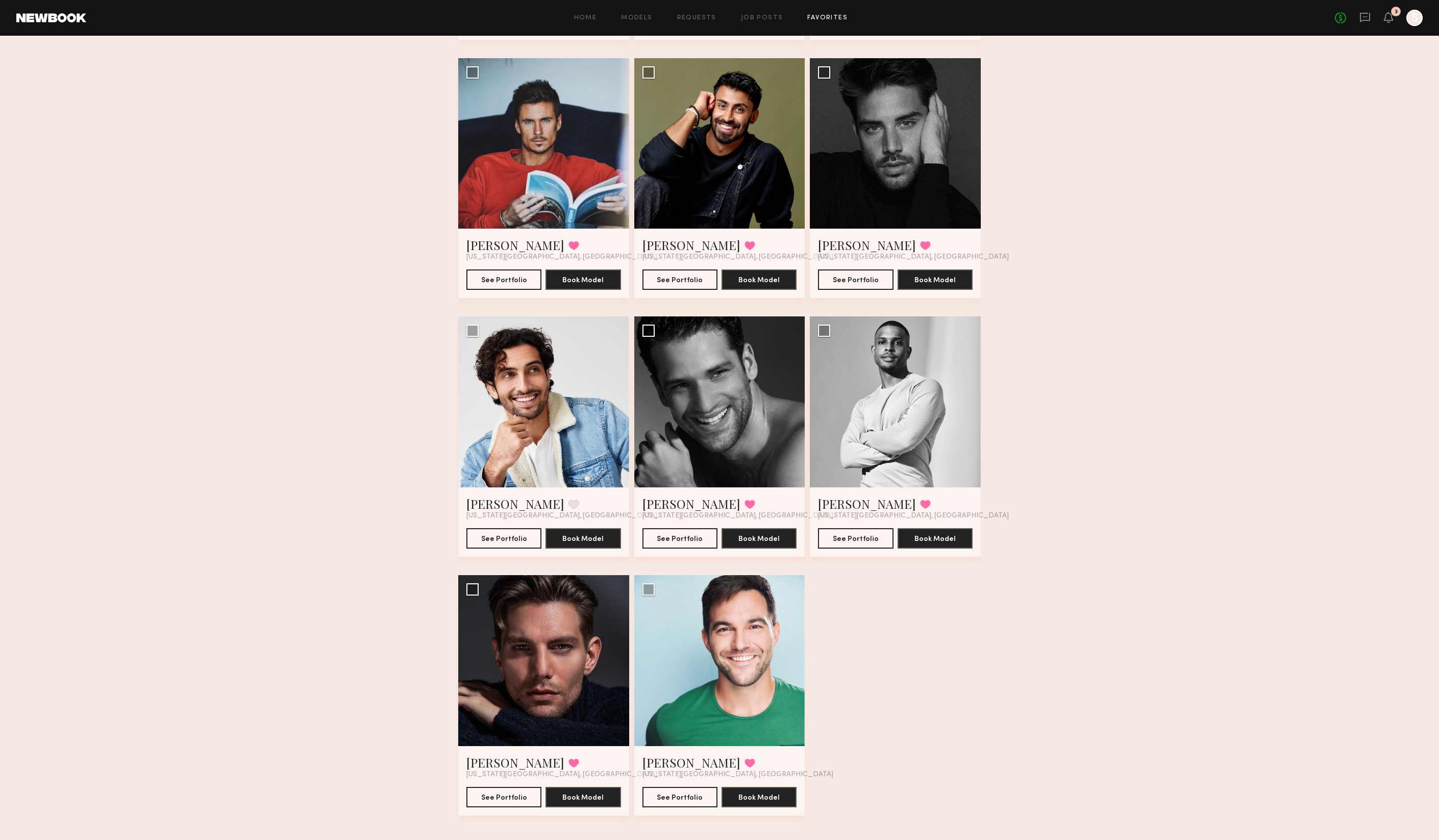
scroll to position [316, 0]
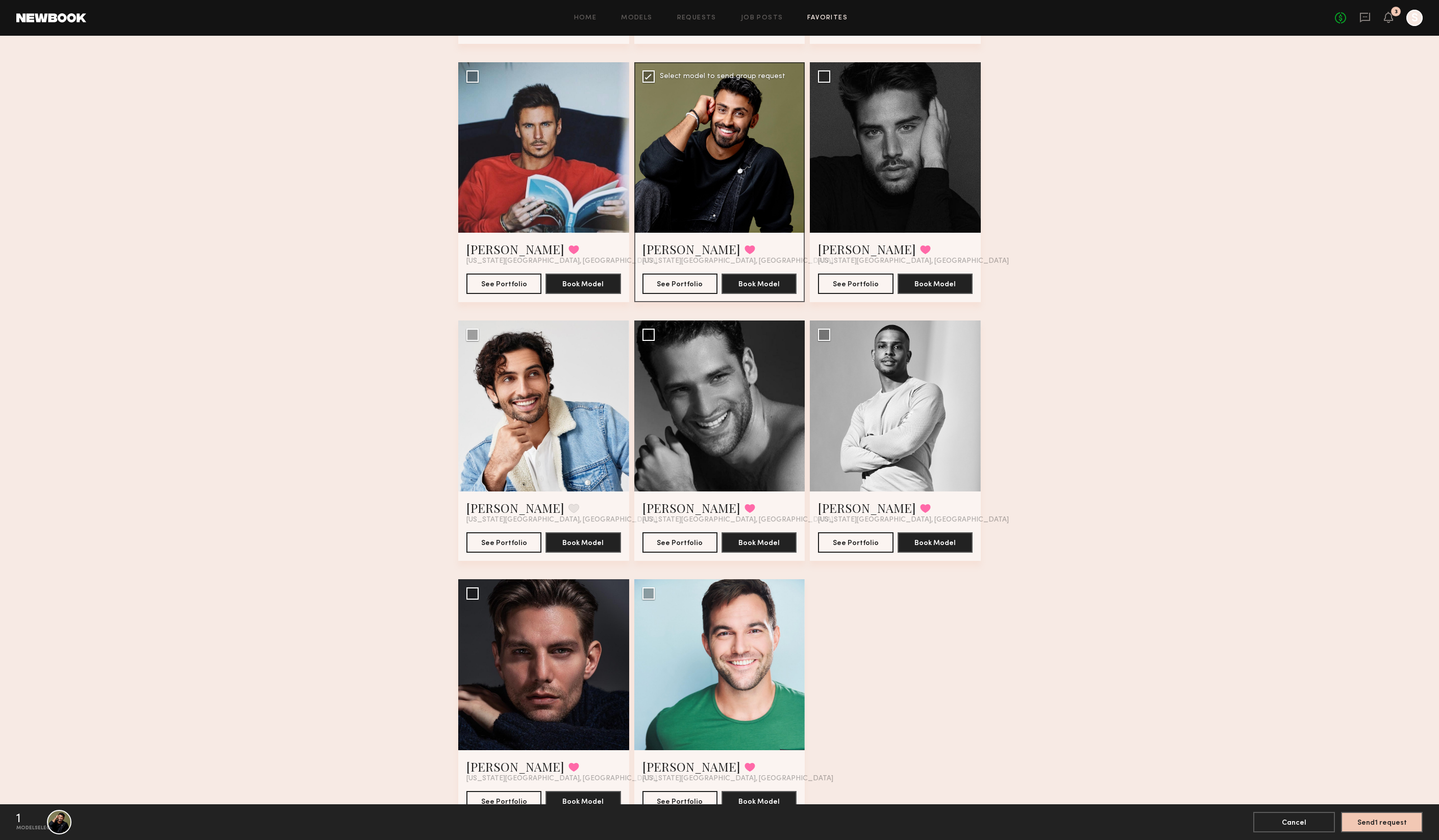
click at [655, 81] on label "Select model to send group request" at bounding box center [713, 77] width 143 height 13
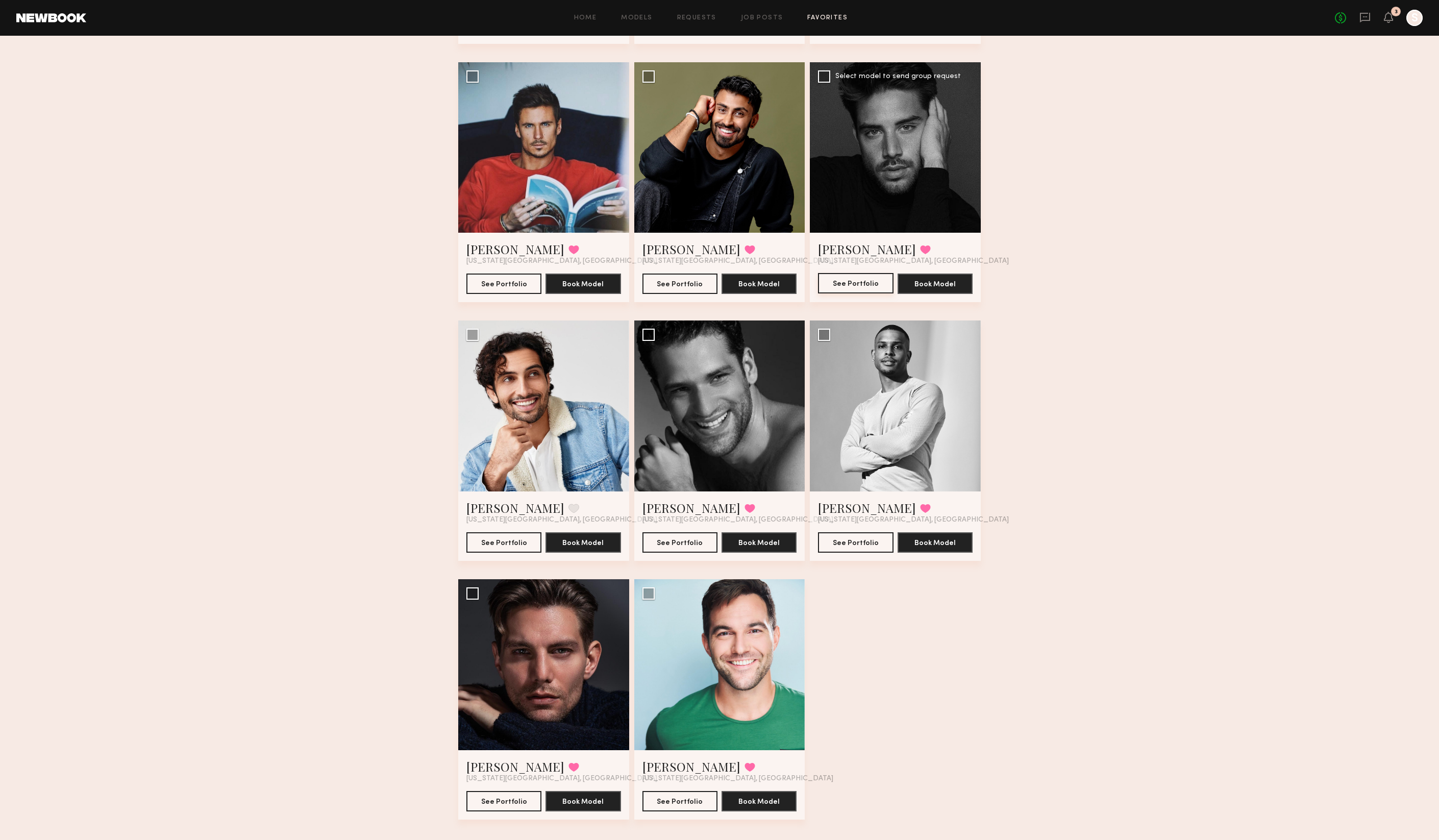
click at [871, 286] on button "See Portfolio" at bounding box center [855, 282] width 75 height 21
click at [1074, 204] on div "Favorites Viveren Homme 11 Models Share Copy Shareable Link Edit Dominic D. Fav…" at bounding box center [719, 297] width 1439 height 1115
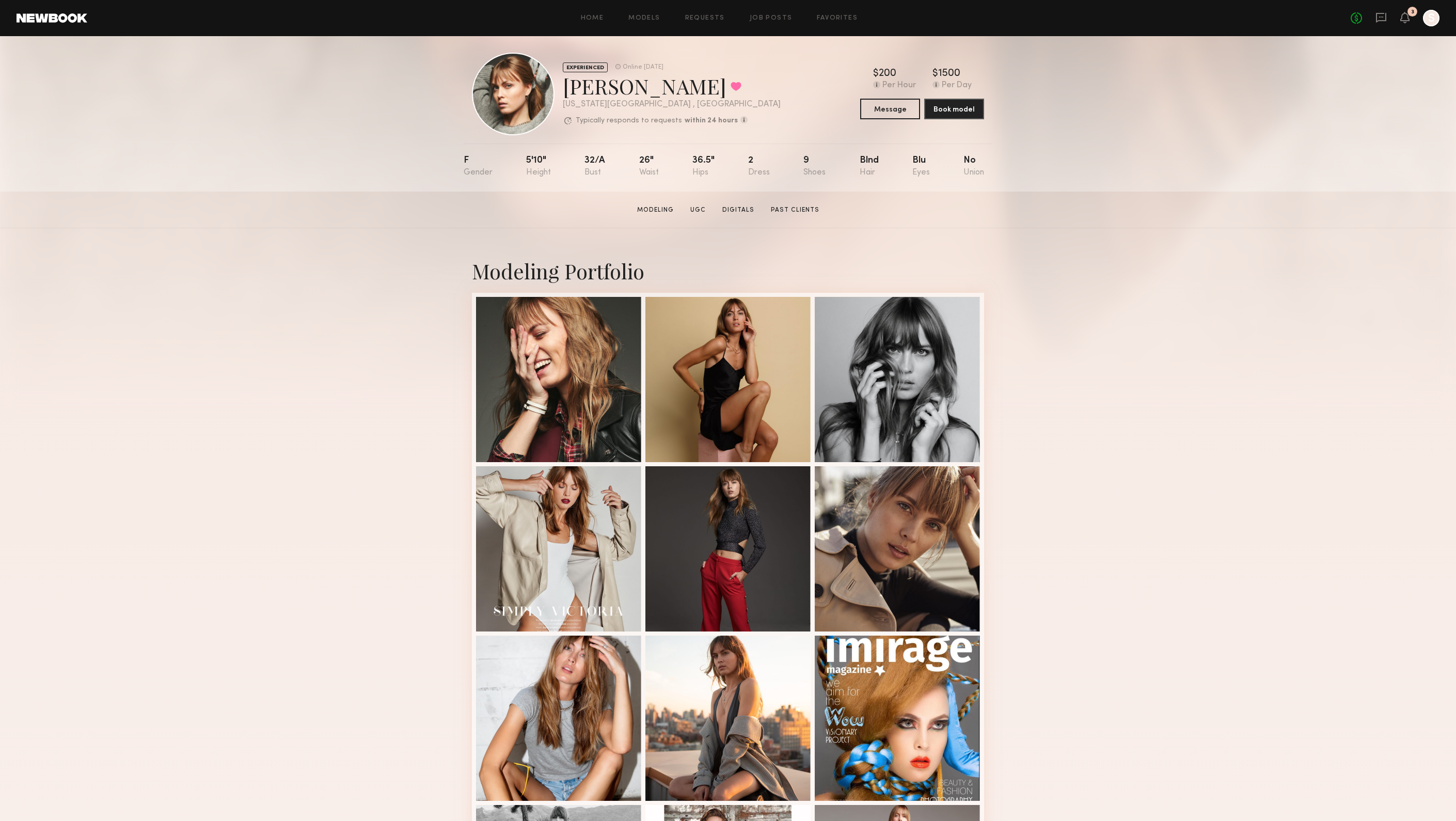
scroll to position [13, 0]
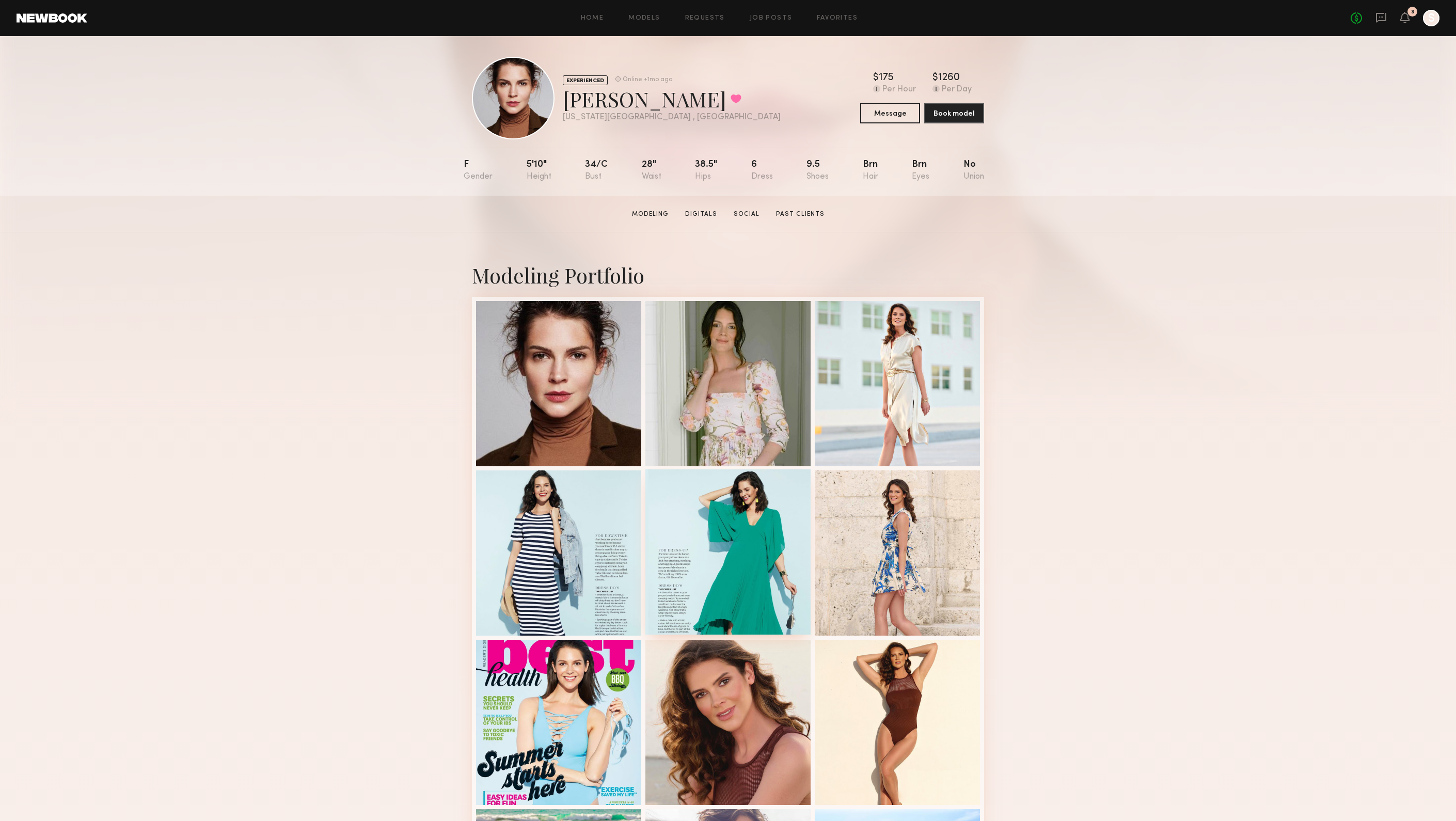
scroll to position [13, 0]
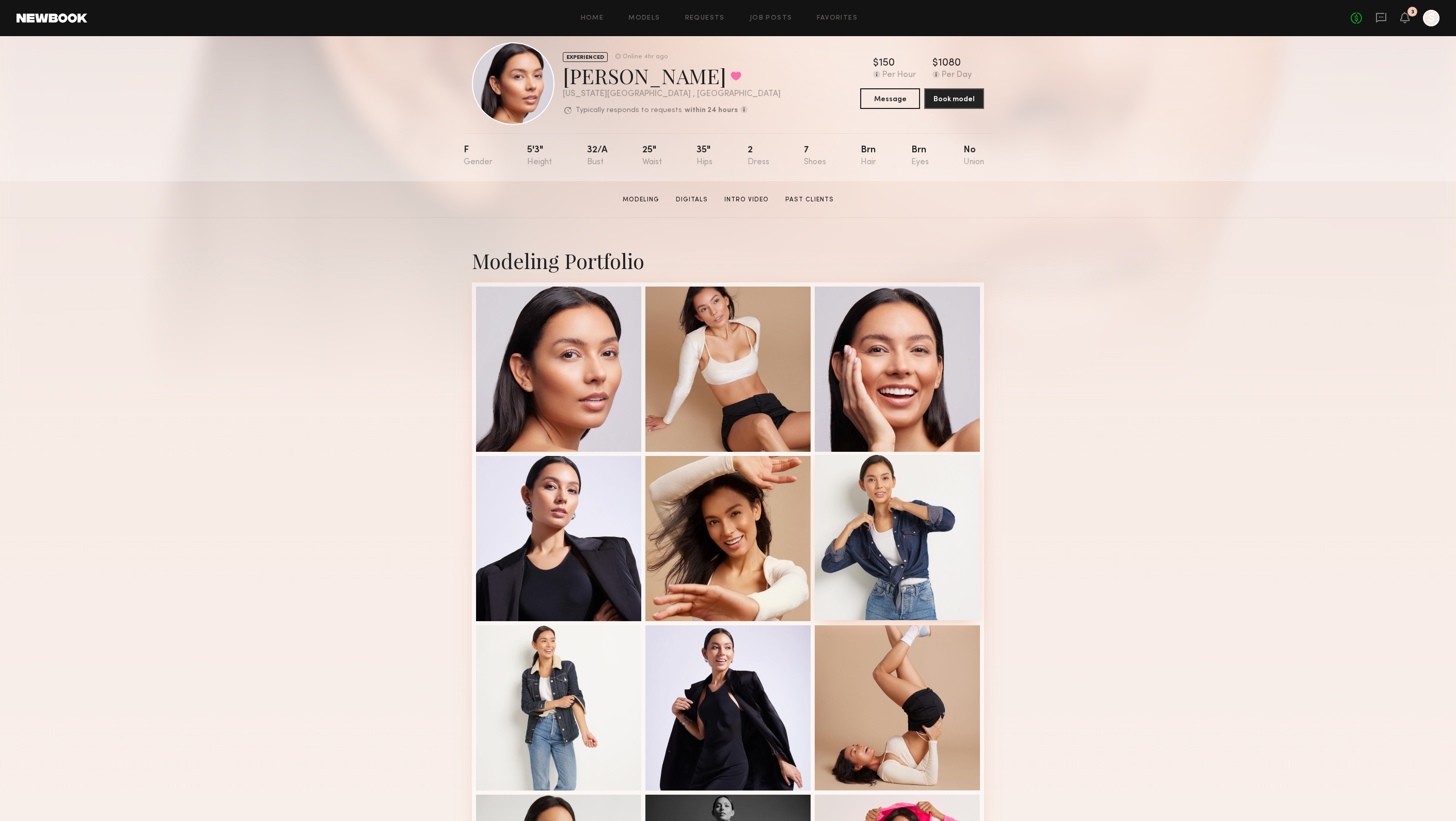
scroll to position [15, 0]
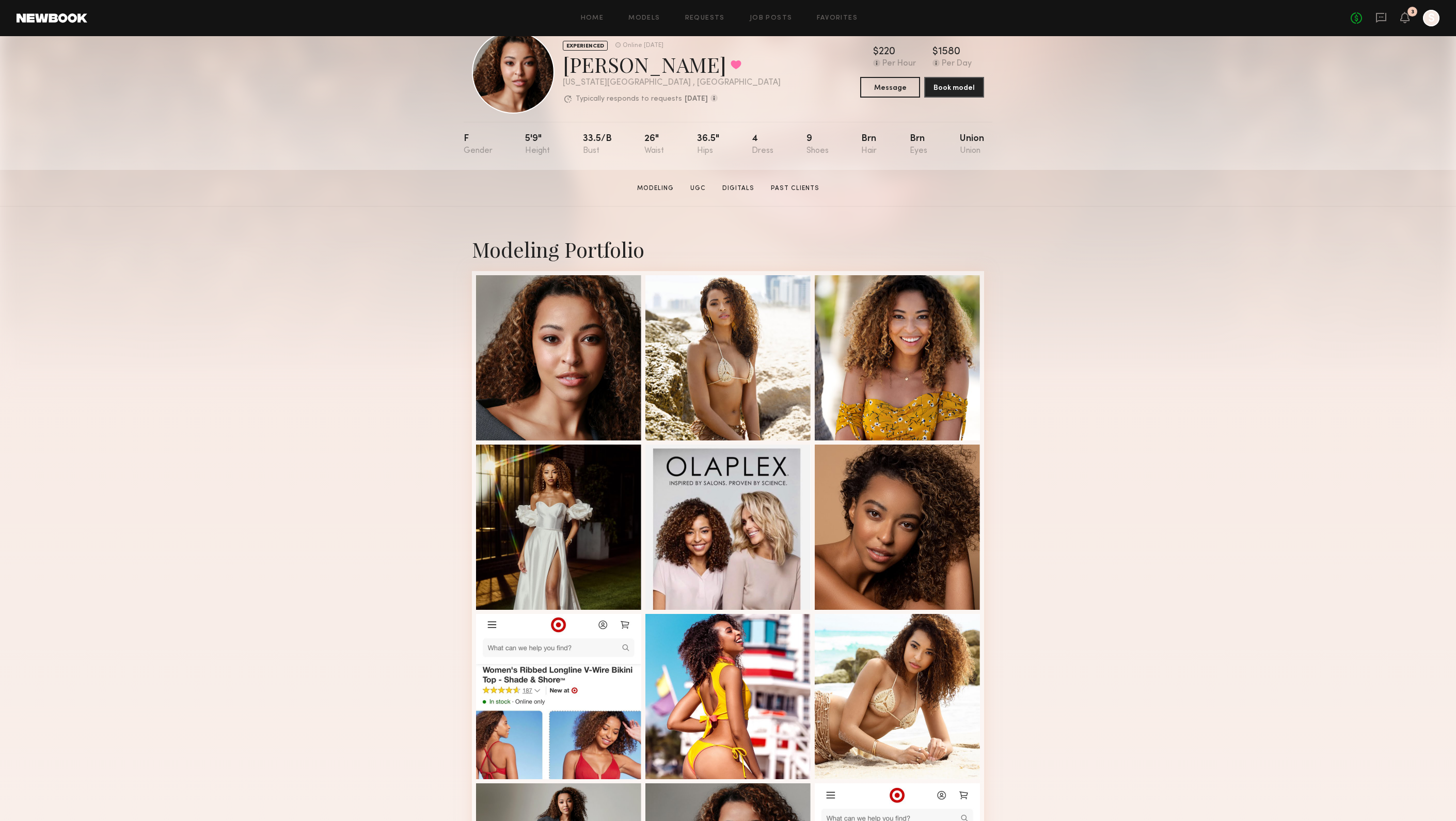
scroll to position [25, 0]
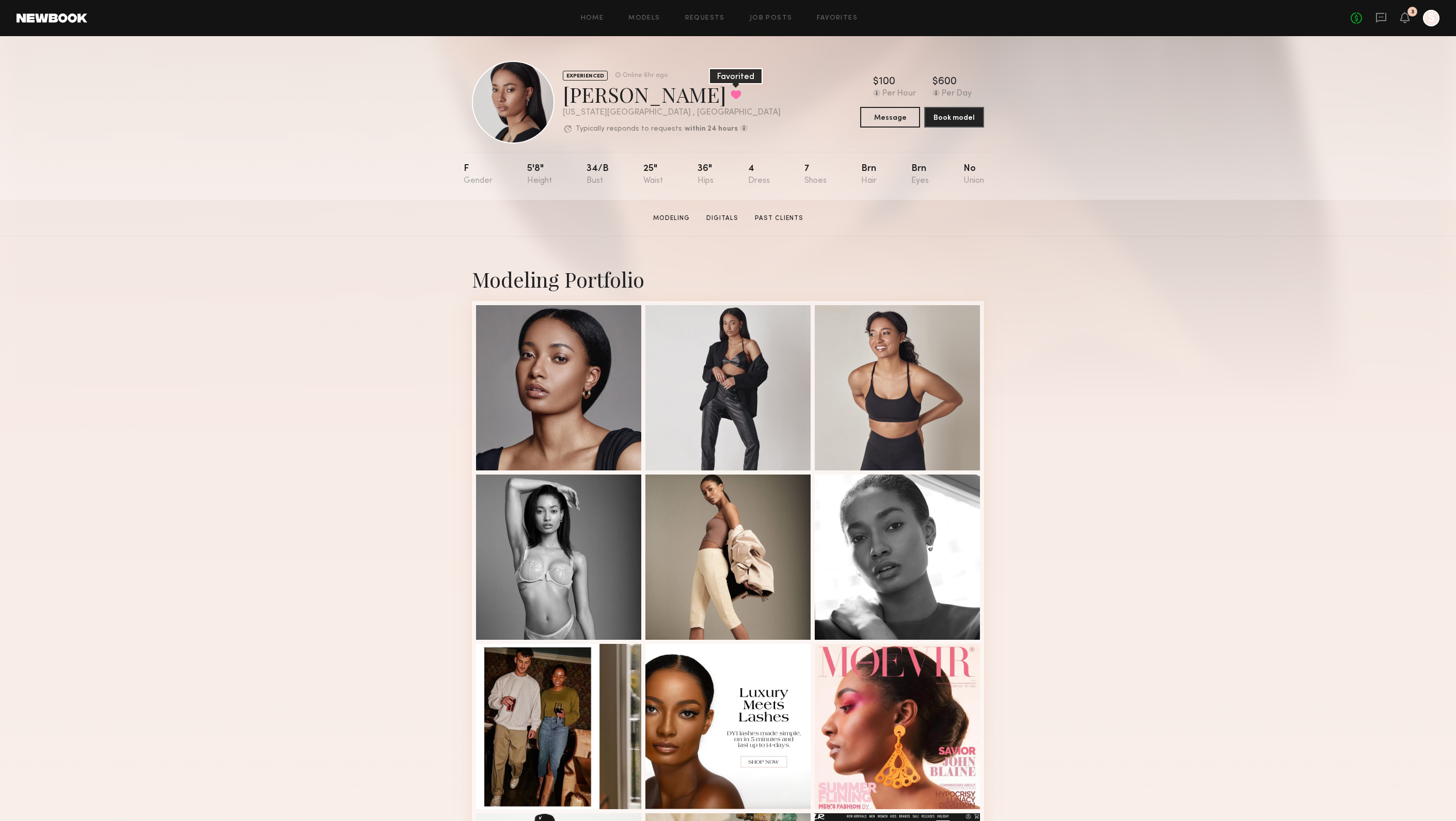
click at [730, 95] on button at bounding box center [736, 94] width 11 height 9
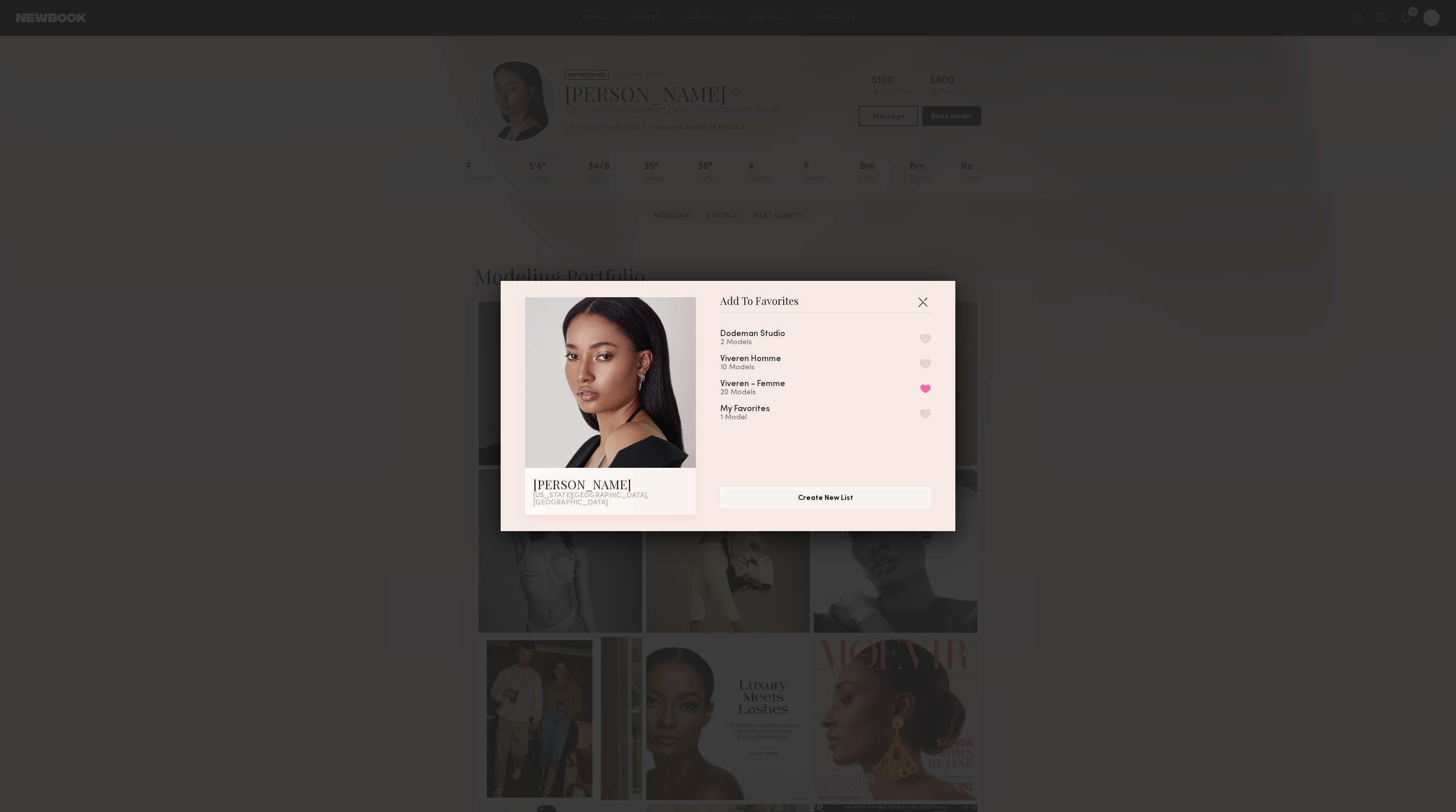
click at [920, 340] on button "button" at bounding box center [925, 338] width 11 height 9
click at [920, 389] on button "Remove from favorite list" at bounding box center [925, 389] width 11 height 9
click at [915, 301] on button "button" at bounding box center [923, 301] width 16 height 16
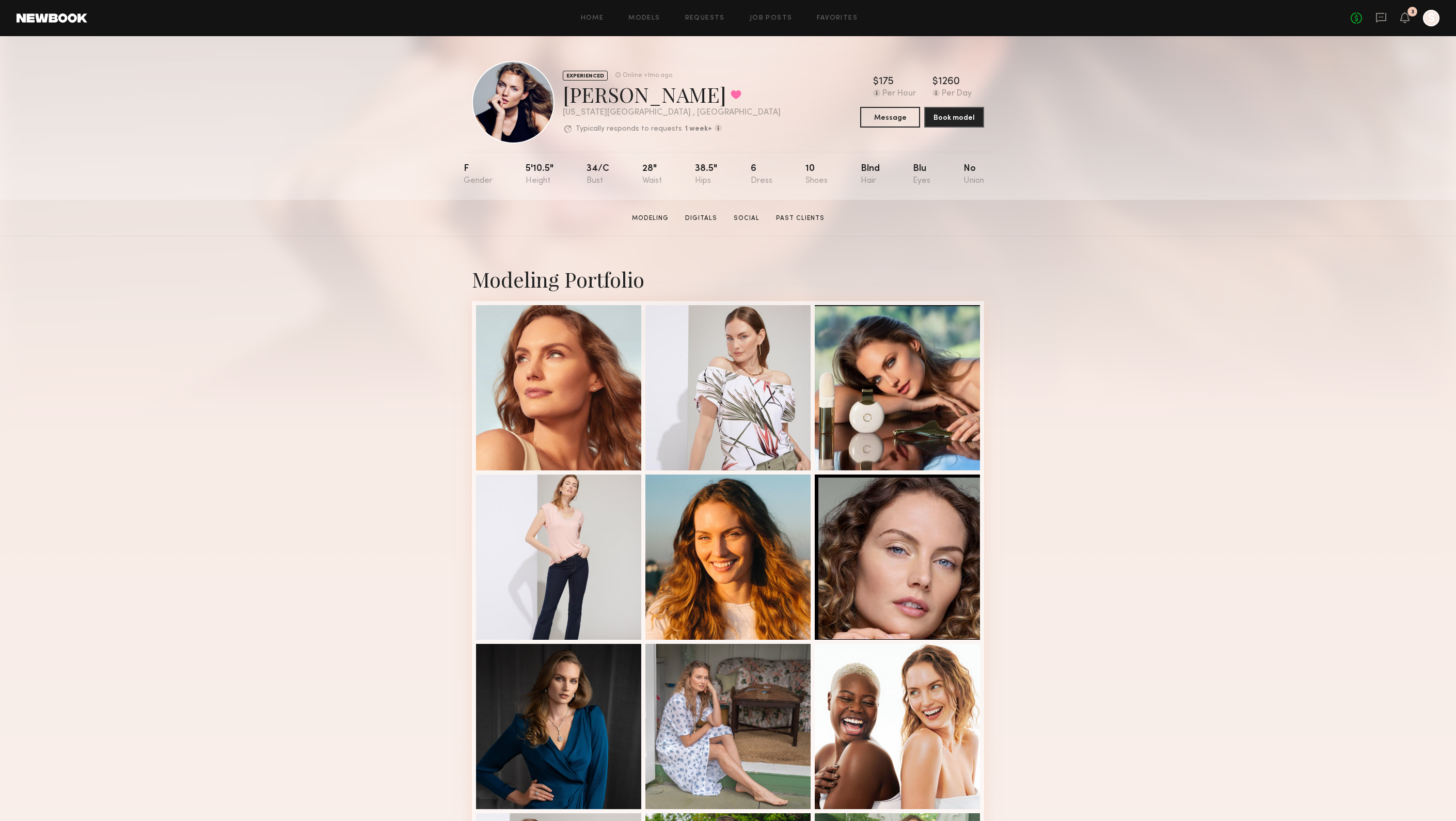
click at [425, 40] on div "EXPERIENCED Online +1mo ago Lauren G. Favorited New York City , NY Typically re…" at bounding box center [728, 118] width 1456 height 163
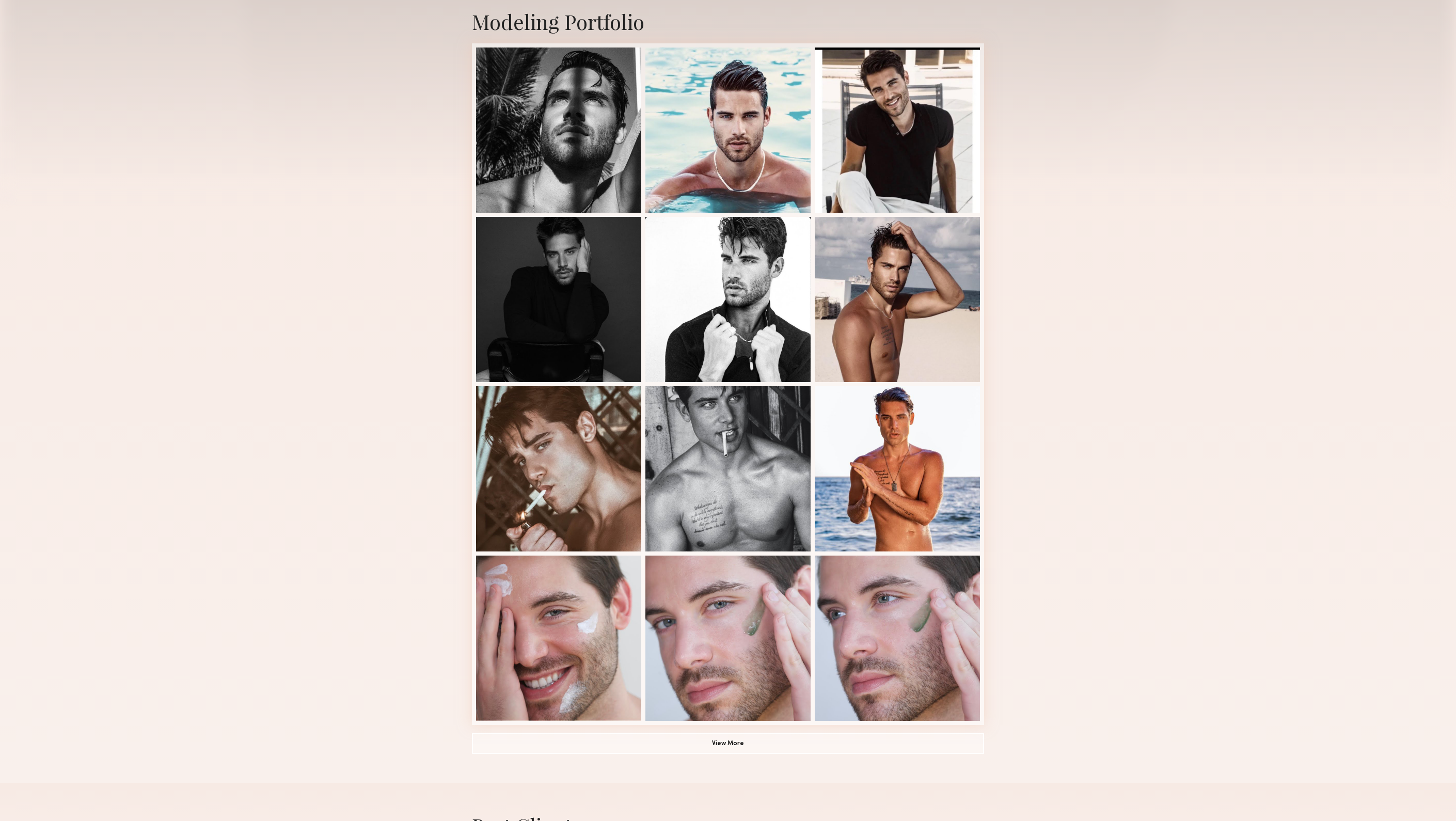
scroll to position [358, 0]
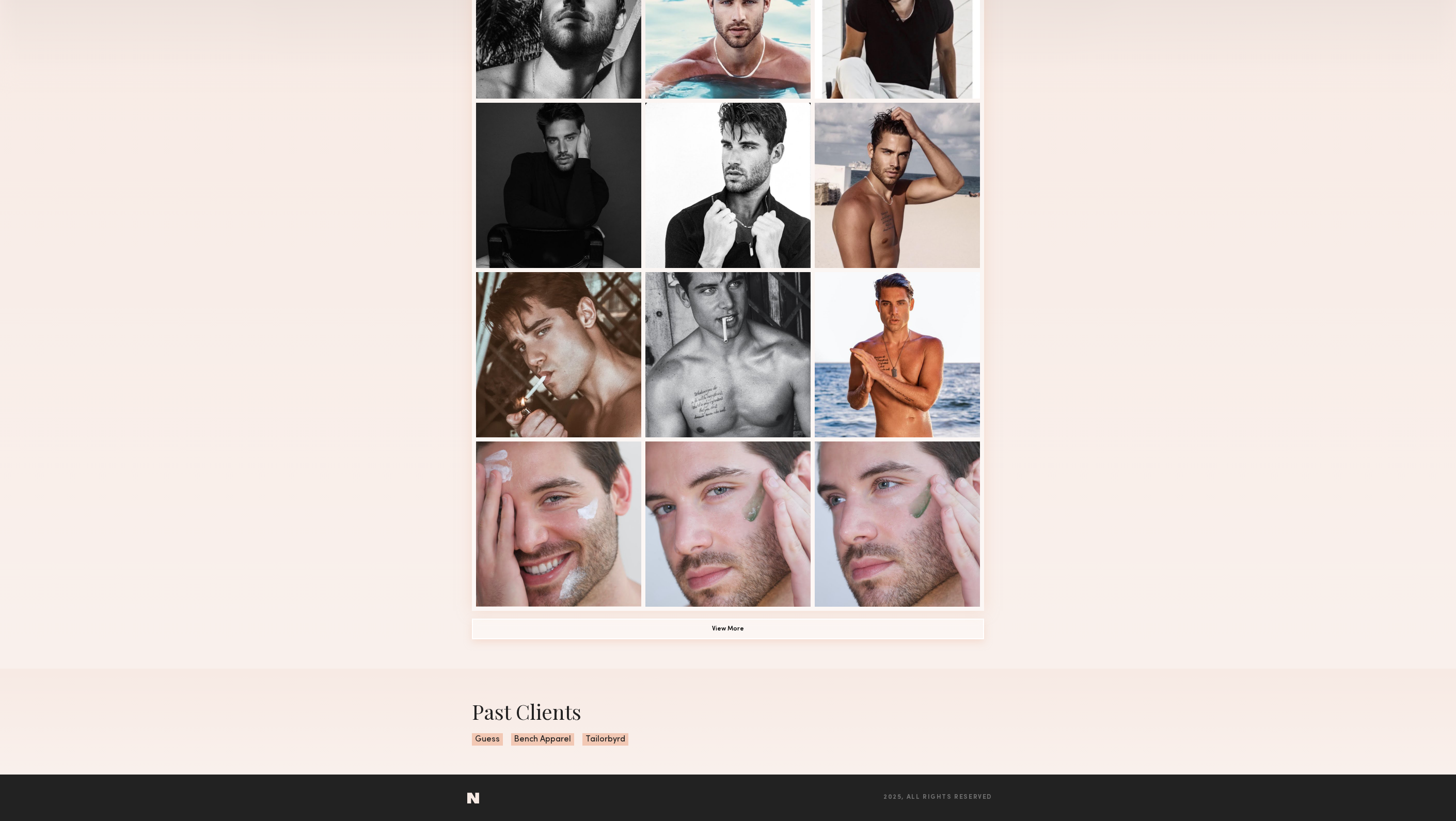
click at [771, 619] on button "View More" at bounding box center [728, 629] width 512 height 21
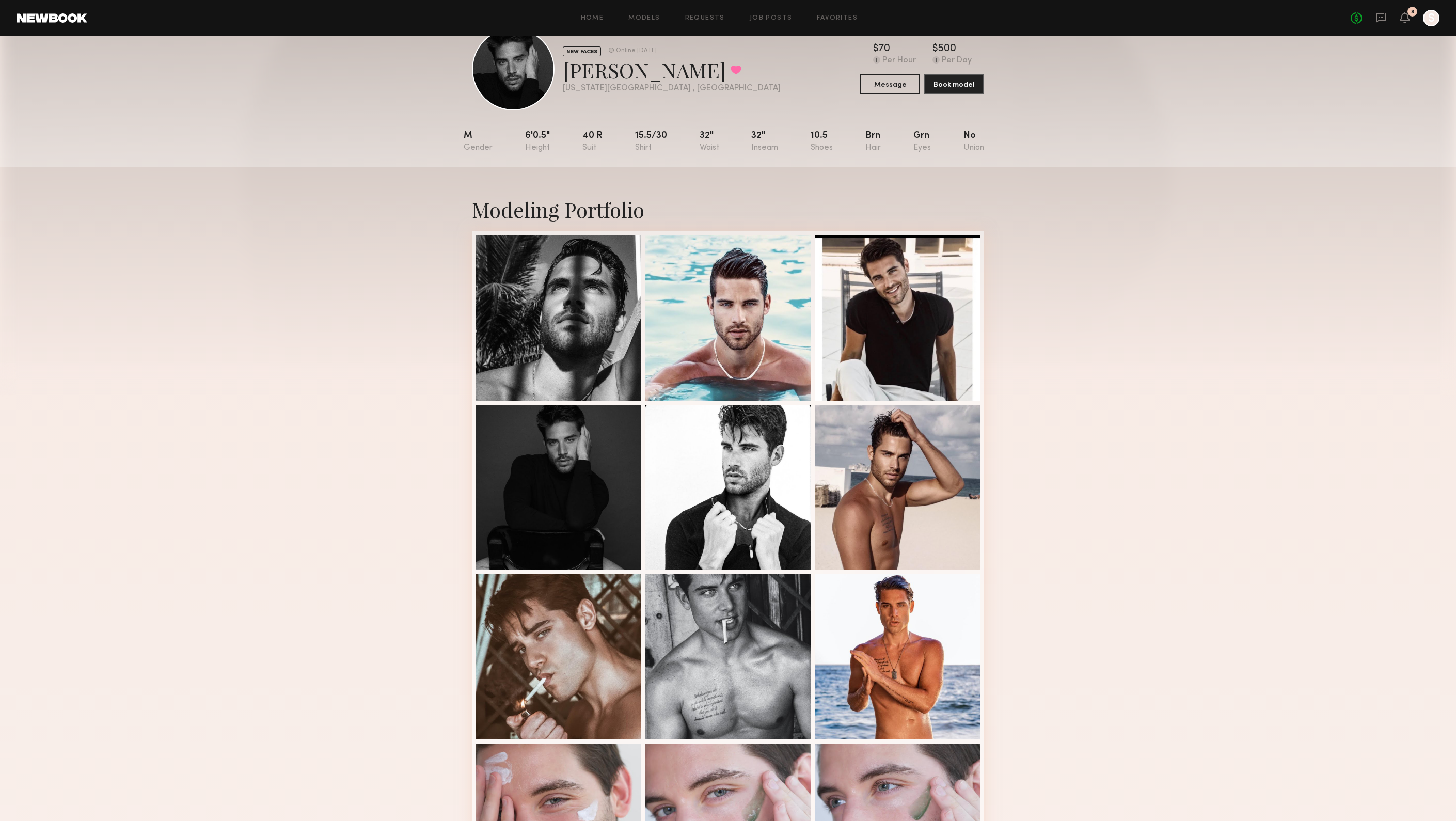
scroll to position [0, 0]
